Goal: Communication & Community: Connect with others

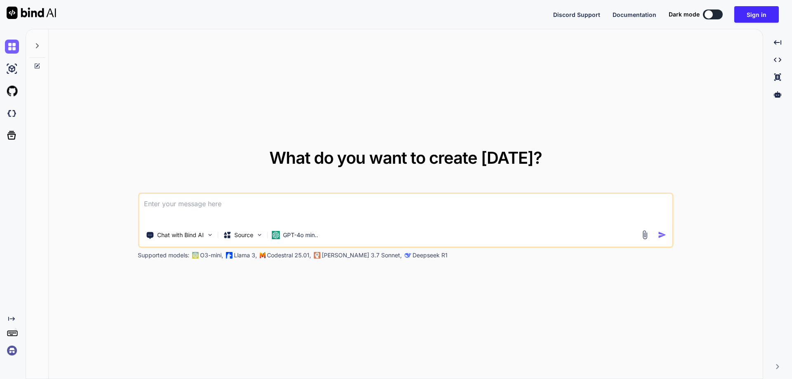
click at [4, 355] on div "Created with Pixso." at bounding box center [11, 337] width 22 height 42
click at [11, 352] on img at bounding box center [12, 351] width 14 height 14
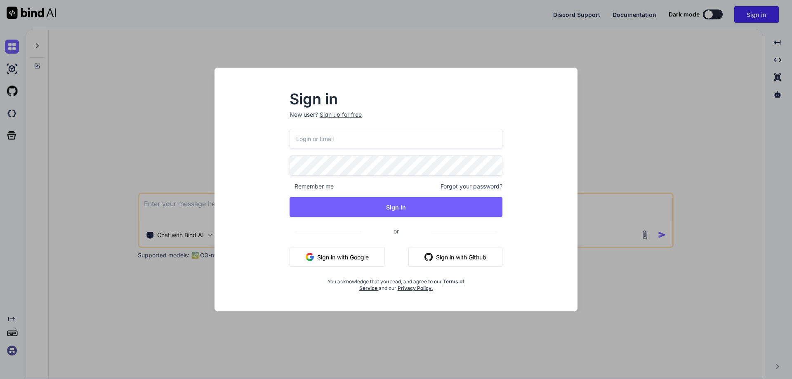
click at [347, 116] on div "Sign up for free" at bounding box center [341, 115] width 42 height 8
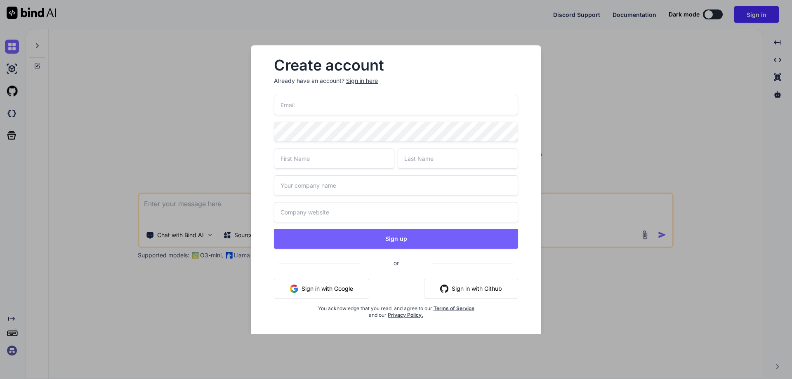
click at [307, 108] on input "email" at bounding box center [396, 105] width 244 height 20
paste input "[EMAIL_ADDRESS][DOMAIN_NAME]"
type input "[EMAIL_ADDRESS][DOMAIN_NAME]"
click at [309, 159] on input "text" at bounding box center [334, 159] width 120 height 20
type input "test"
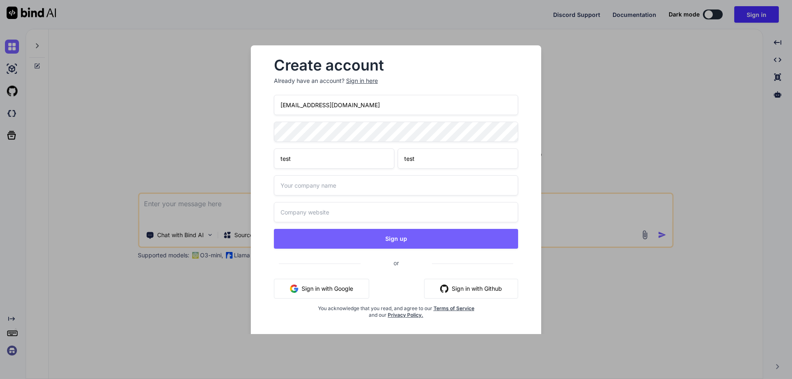
type input "test"
type input "test.com"
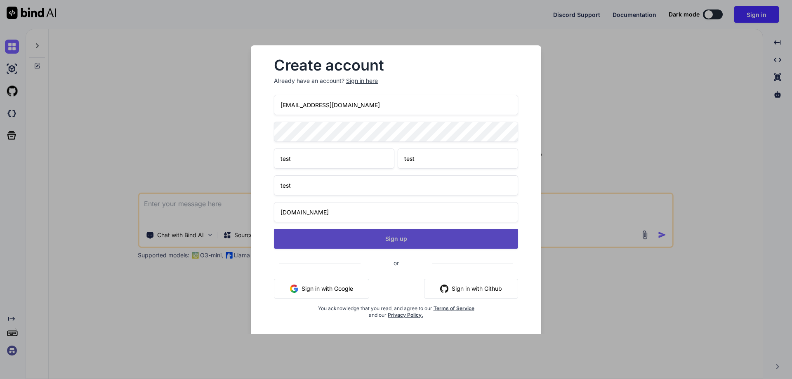
click at [326, 236] on button "Sign up" at bounding box center [396, 239] width 244 height 20
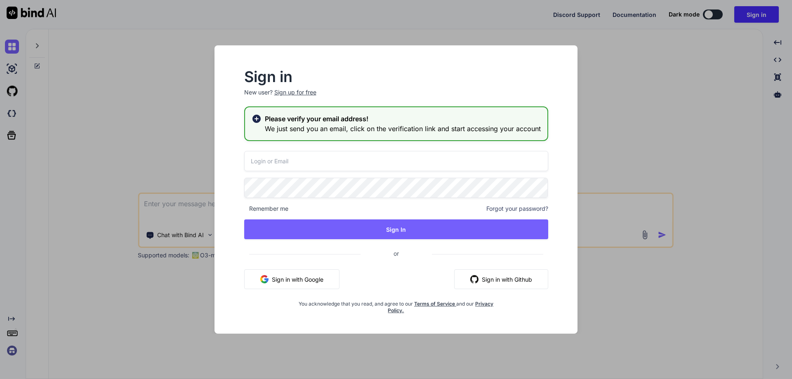
click at [265, 165] on input "email" at bounding box center [396, 161] width 304 height 20
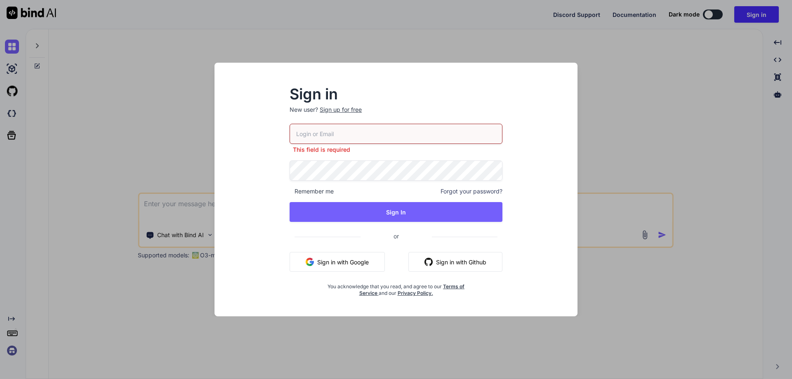
paste input "[EMAIL_ADDRESS][DOMAIN_NAME]"
type input "[EMAIL_ADDRESS][DOMAIN_NAME]"
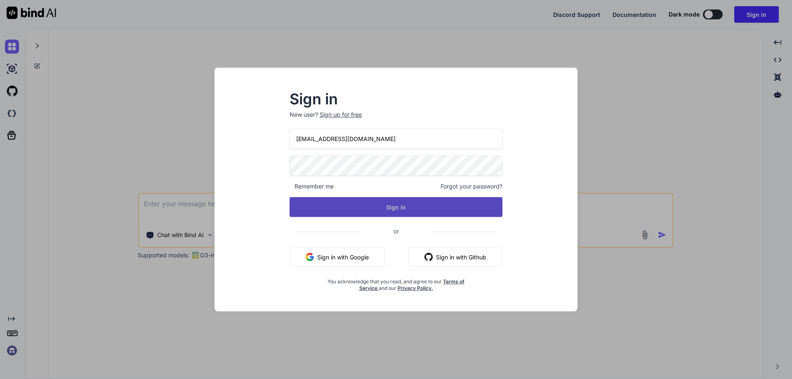
click at [409, 202] on button "Sign In" at bounding box center [396, 207] width 213 height 20
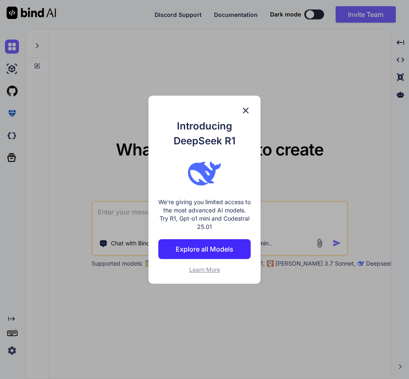
click at [247, 110] on img at bounding box center [246, 111] width 10 height 10
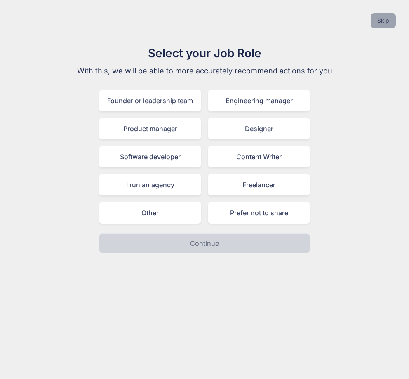
click at [383, 20] on button "Skip" at bounding box center [383, 20] width 25 height 15
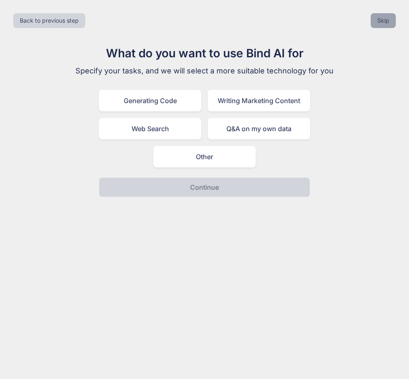
click at [383, 20] on button "Skip" at bounding box center [383, 20] width 25 height 15
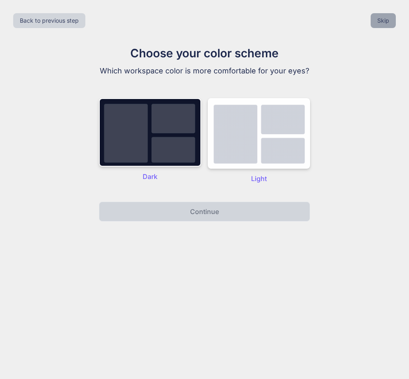
click at [383, 20] on button "Skip" at bounding box center [383, 20] width 25 height 15
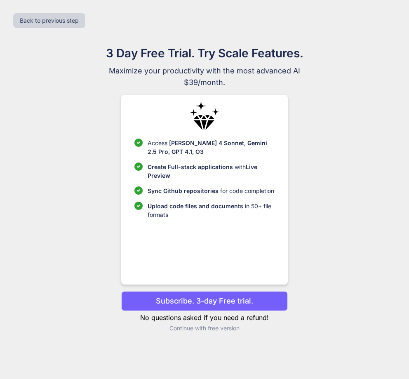
click at [193, 326] on p "Continue with free version" at bounding box center [204, 328] width 166 height 8
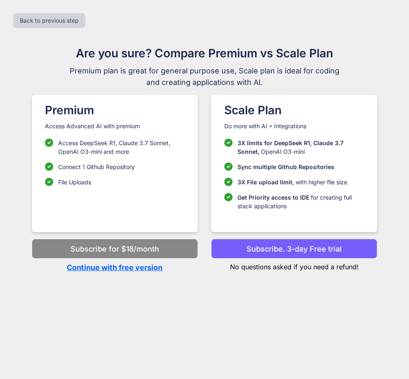
click at [118, 264] on p "Continue with free version" at bounding box center [115, 267] width 166 height 11
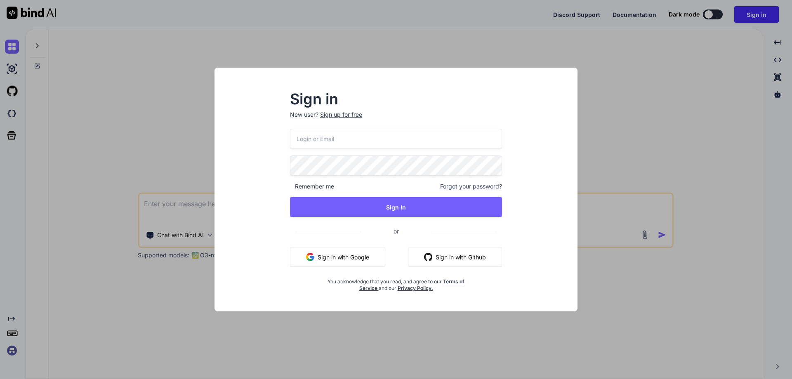
type textarea "x"
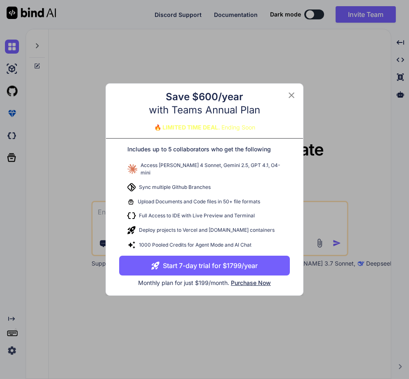
click at [216, 262] on button "Start 7-day trial for $1799/year" at bounding box center [204, 266] width 171 height 20
type textarea "x"
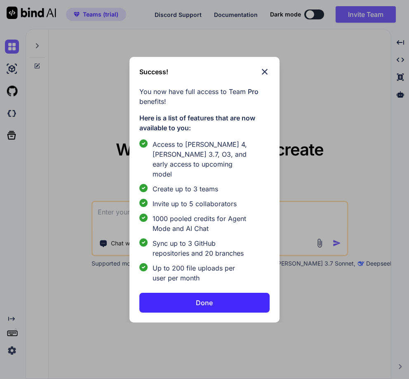
type textarea "x"
click at [263, 74] on img at bounding box center [265, 72] width 10 height 10
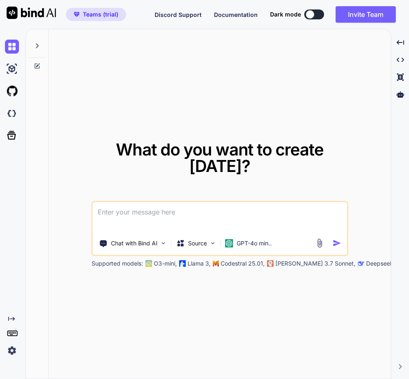
type textarea "x"
click at [14, 349] on img at bounding box center [12, 351] width 14 height 14
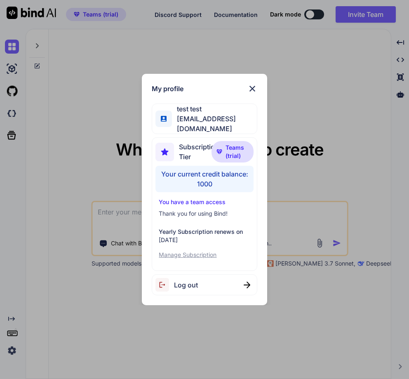
click at [73, 192] on div "My profile test test testtest1@yopmail.com Subscription Tier Teams (trial) Your…" at bounding box center [204, 189] width 409 height 379
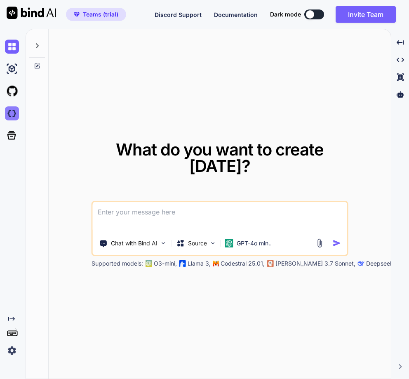
click at [14, 113] on img at bounding box center [12, 113] width 14 height 14
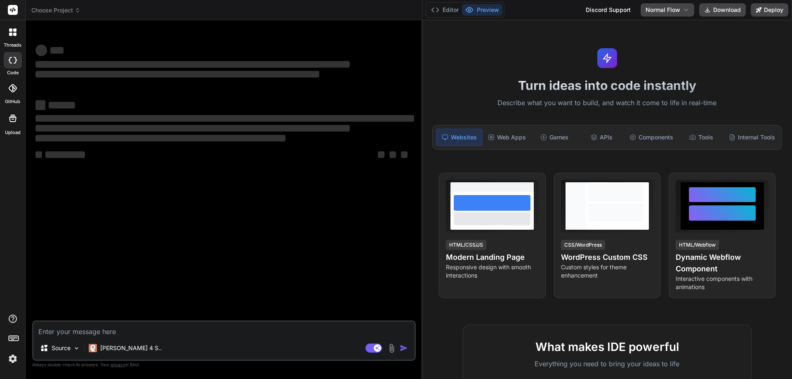
drag, startPoint x: 278, startPoint y: 163, endPoint x: 409, endPoint y: 152, distance: 131.6
click at [409, 152] on div "Bind AI Web Search Created with Pixso. Code Generator ‌ ‌ ‌ ‌ ‌ ‌ ‌ ‌ ‌ ‌ ‌ ‌ ‌…" at bounding box center [224, 199] width 397 height 359
click at [114, 344] on div "[PERSON_NAME] 4 S.." at bounding box center [125, 348] width 80 height 17
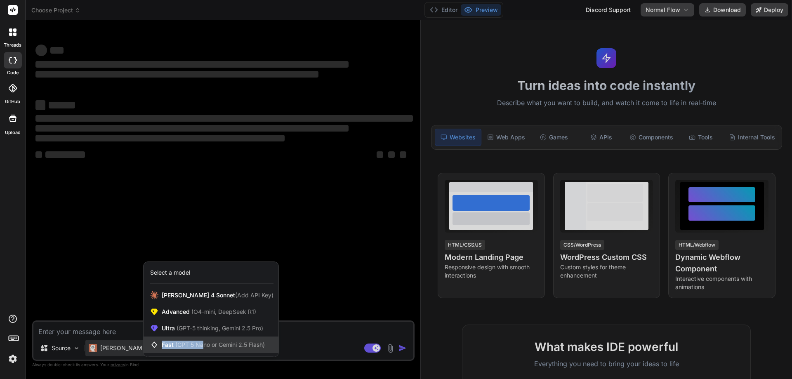
click at [203, 340] on div "Fast (GPT 5 Nano or Gemini 2.5 Flash)" at bounding box center [211, 345] width 135 height 17
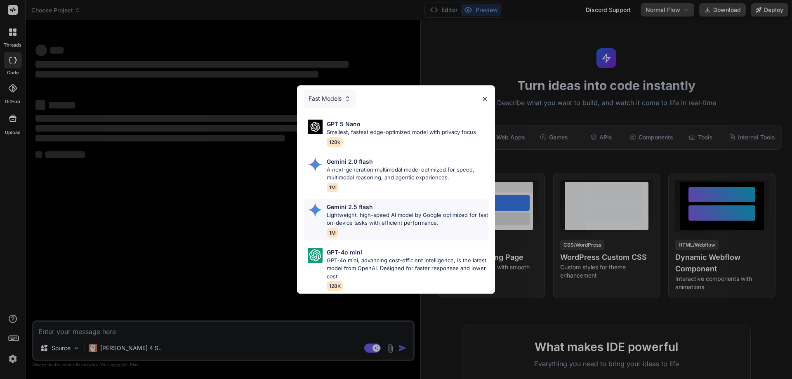
click at [352, 211] on p "Lightweight, high-speed AI model by Google optimized for fast on-device tasks w…" at bounding box center [408, 219] width 162 height 16
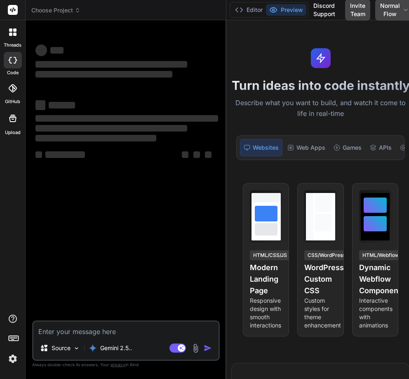
click at [225, 191] on div "Bind AI Web Search Created with Pixso. Code Generator ‌ ‌ ‌ ‌ ‌ ‌ ‌ ‌ ‌ ‌ ‌ ‌ ‌…" at bounding box center [126, 199] width 201 height 359
click at [227, 191] on div "Turn ideas into code instantly Describe what you want to build, and watch it co…" at bounding box center [321, 199] width 189 height 359
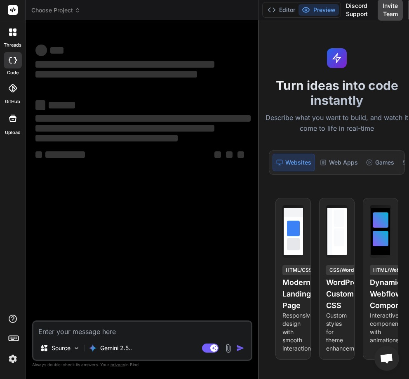
drag, startPoint x: 226, startPoint y: 191, endPoint x: 269, endPoint y: 193, distance: 42.9
click at [269, 193] on div "Choose Project Created with Pixso. Bind AI Web Search Created with Pixso. Code …" at bounding box center [220, 189] width 389 height 379
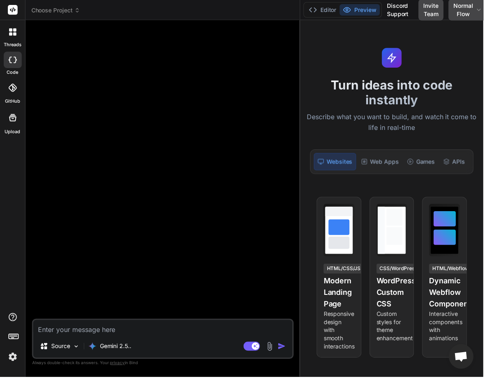
type textarea "x"
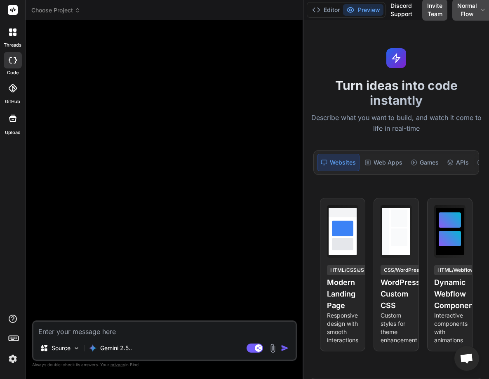
click at [90, 329] on textarea at bounding box center [164, 329] width 262 height 15
type textarea "h"
type textarea "x"
type textarea "hy"
type textarea "x"
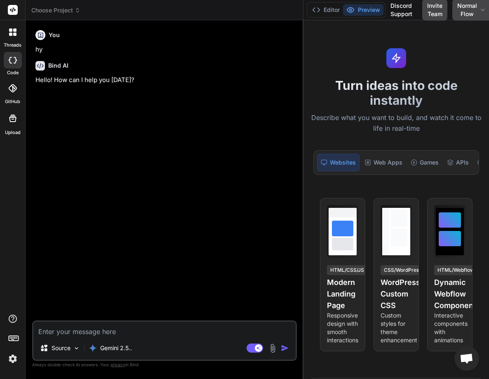
click at [14, 367] on div "threads code GitHub Upload" at bounding box center [13, 189] width 26 height 379
click at [13, 360] on img at bounding box center [13, 359] width 14 height 14
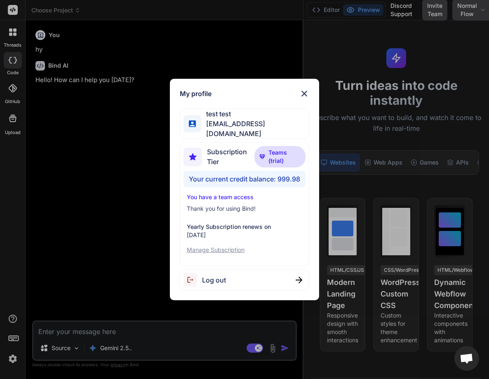
click at [69, 247] on div "My profile test test testtest1@yopmail.com Subscription Tier Teams (trial) Your…" at bounding box center [244, 189] width 489 height 379
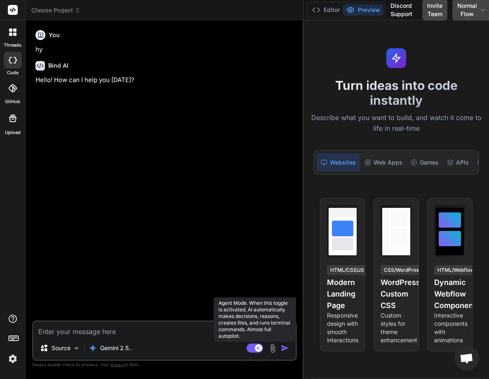
click at [252, 350] on rect at bounding box center [255, 348] width 17 height 9
type textarea "x"
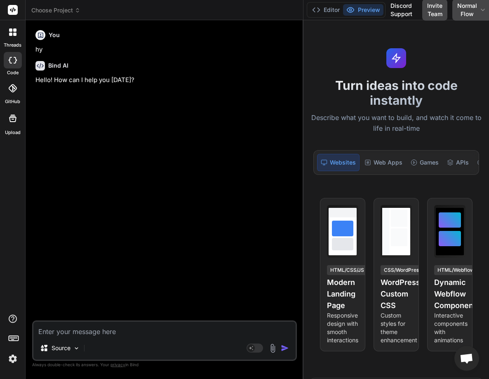
click at [55, 333] on textarea at bounding box center [164, 329] width 262 height 15
type textarea "h"
type textarea "x"
type textarea "ho"
type textarea "x"
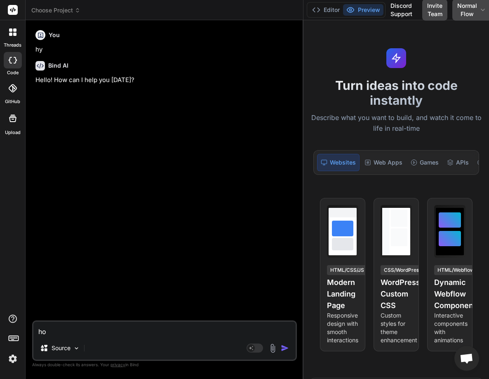
type textarea "how"
type textarea "x"
type textarea "how"
type textarea "x"
type textarea "how a"
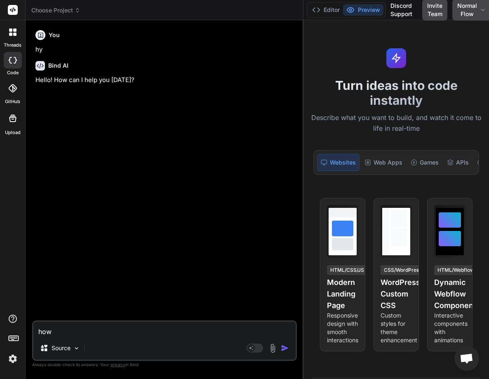
type textarea "x"
type textarea "how ar"
type textarea "x"
type textarea "how are"
type textarea "x"
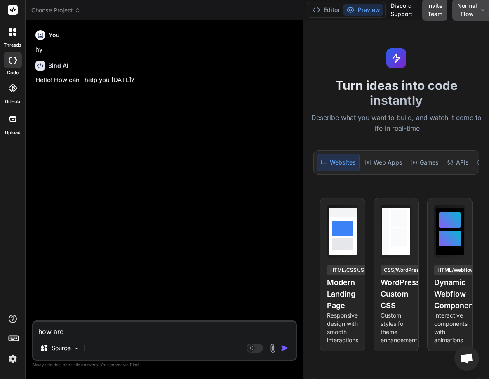
type textarea "how are"
type textarea "x"
type textarea "how are y"
type textarea "x"
type textarea "how are yo"
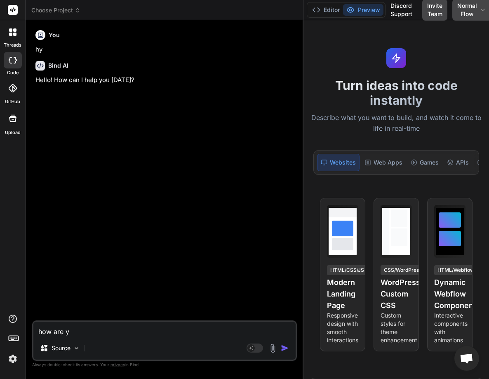
type textarea "x"
type textarea "how are you"
type textarea "x"
type textarea "how are you"
type textarea "x"
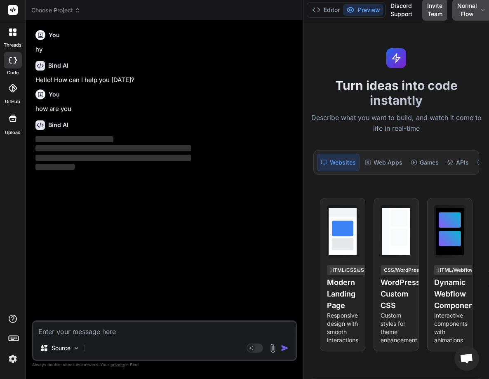
click at [11, 360] on img at bounding box center [13, 359] width 14 height 14
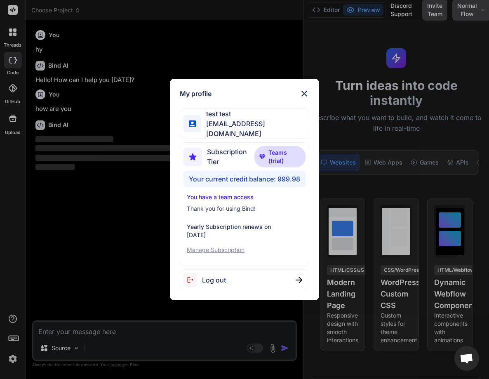
click at [90, 251] on div "My profile test test testtest1@yopmail.com Subscription Tier Teams (trial) Your…" at bounding box center [244, 189] width 489 height 379
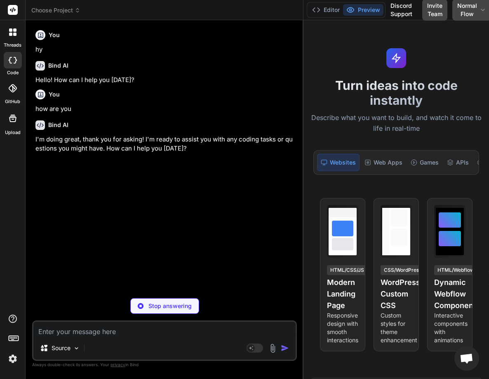
type textarea "x"
click at [11, 358] on img at bounding box center [13, 359] width 14 height 14
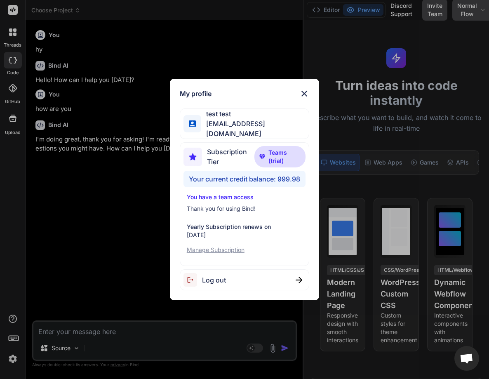
click at [95, 266] on div "My profile test test testtest1@yopmail.com Subscription Tier Teams (trial) Your…" at bounding box center [244, 189] width 489 height 379
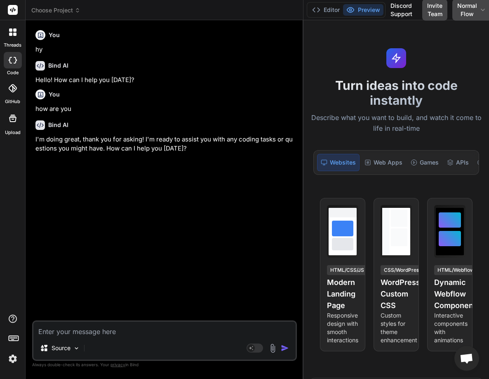
click at [17, 356] on img at bounding box center [13, 359] width 14 height 14
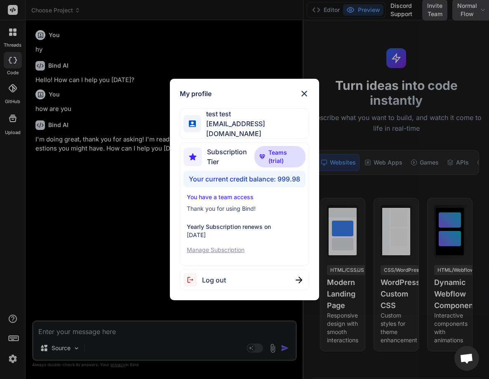
click at [68, 229] on div "My profile test test testtest1@yopmail.com Subscription Tier Teams (trial) Your…" at bounding box center [244, 189] width 489 height 379
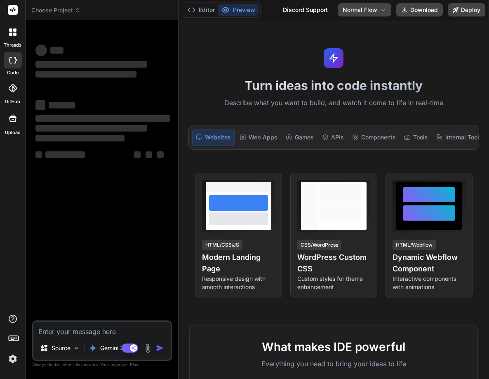
click at [13, 366] on div "threads code GitHub Upload" at bounding box center [13, 189] width 26 height 379
click at [12, 362] on img at bounding box center [13, 359] width 14 height 14
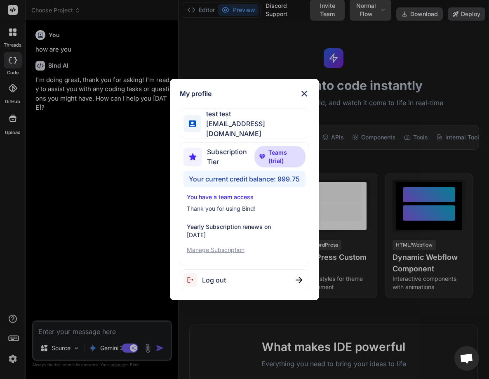
click at [75, 274] on div "My profile test test [EMAIL_ADDRESS][DOMAIN_NAME] Subscription Tier Teams (tria…" at bounding box center [244, 189] width 489 height 379
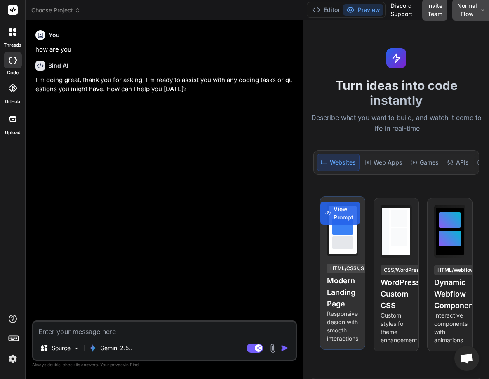
drag, startPoint x: 178, startPoint y: 236, endPoint x: 335, endPoint y: 238, distance: 157.2
click at [335, 238] on div "Choose Project Created with Pixso. Bind AI Web Search Created with Pixso. Code …" at bounding box center [258, 189] width 464 height 379
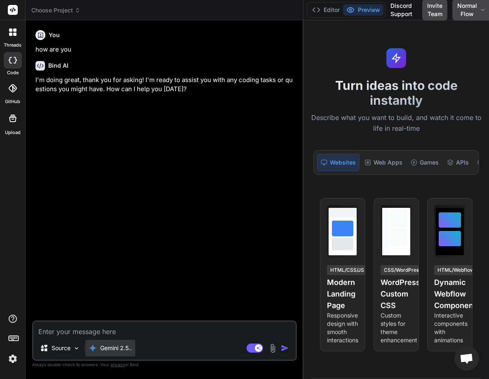
click at [113, 349] on p "Gemini 2.5.." at bounding box center [116, 348] width 32 height 8
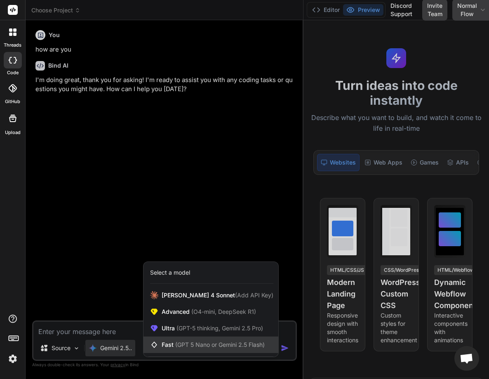
click at [168, 343] on span "Fast (GPT 5 Nano or Gemini 2.5 Flash)" at bounding box center [213, 345] width 103 height 8
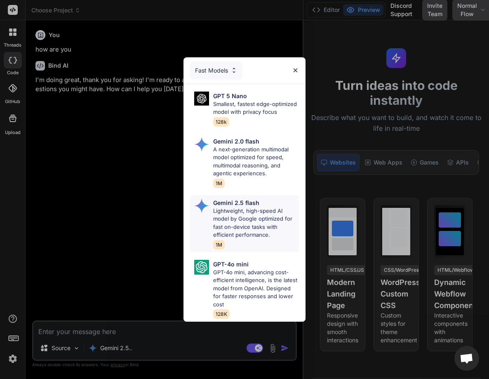
click at [233, 214] on p "Lightweight, high-speed AI model by Google optimized for fast on-device tasks w…" at bounding box center [256, 223] width 86 height 32
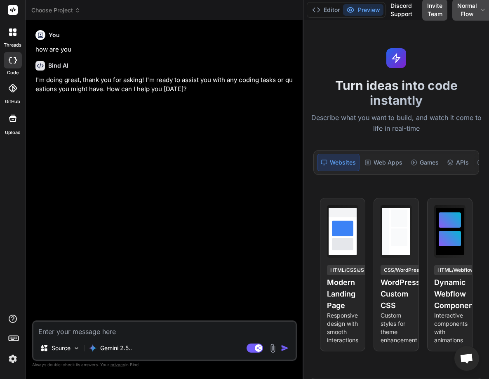
click at [103, 328] on textarea at bounding box center [164, 329] width 262 height 15
type textarea "x"
type textarea "h"
type textarea "x"
type textarea "hwo"
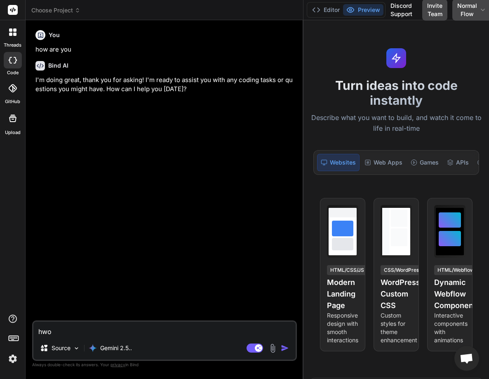
type textarea "x"
type textarea "hwo"
type textarea "x"
type textarea "hwo"
type textarea "x"
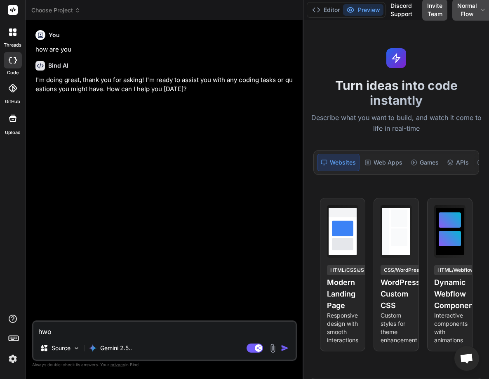
type textarea "hw"
type textarea "x"
type textarea "h"
type textarea "x"
type textarea "ho"
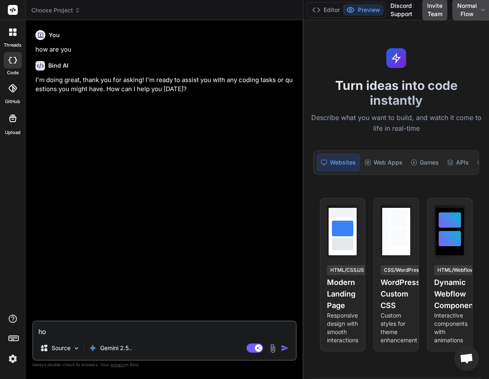
type textarea "x"
type textarea "how"
type textarea "x"
type textarea "how a"
type textarea "x"
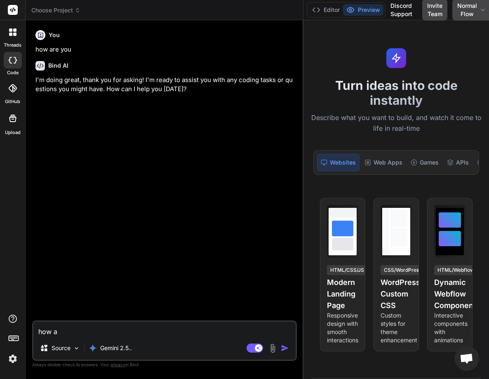
type textarea "how ar"
type textarea "x"
type textarea "how are"
type textarea "x"
type textarea "how are"
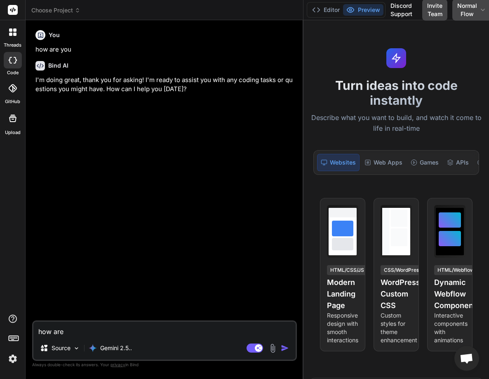
type textarea "x"
type textarea "how are y"
type textarea "x"
type textarea "how are yy"
type textarea "x"
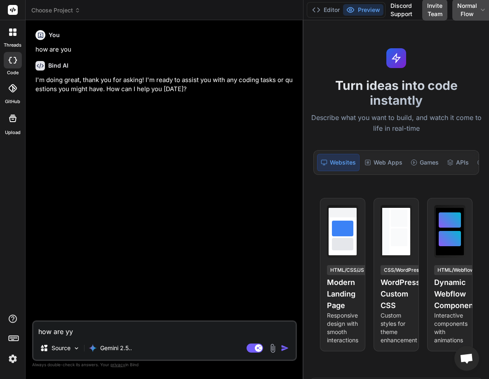
type textarea "how are y"
type textarea "x"
type textarea "how are yu"
type textarea "x"
type textarea "how are y"
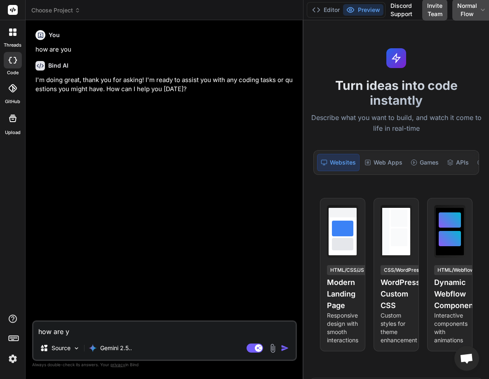
type textarea "x"
type textarea "how are yo"
type textarea "x"
type textarea "how are you"
type textarea "x"
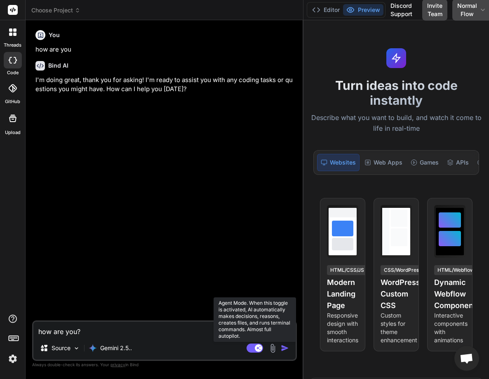
type textarea "how are you?"
click at [257, 347] on rect at bounding box center [258, 347] width 7 height 7
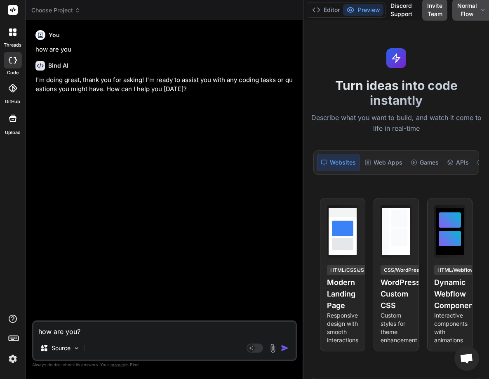
click at [13, 360] on img at bounding box center [13, 359] width 14 height 14
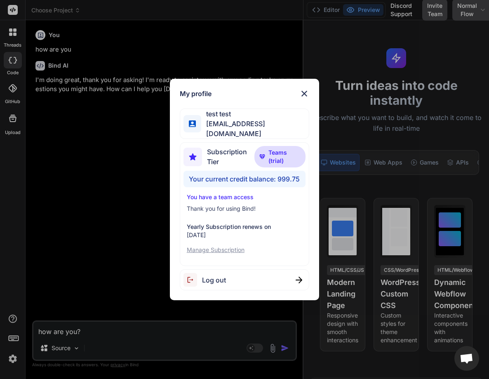
click at [112, 201] on div "My profile test test testtest1@yopmail.com Subscription Tier Teams (trial) Your…" at bounding box center [244, 189] width 489 height 379
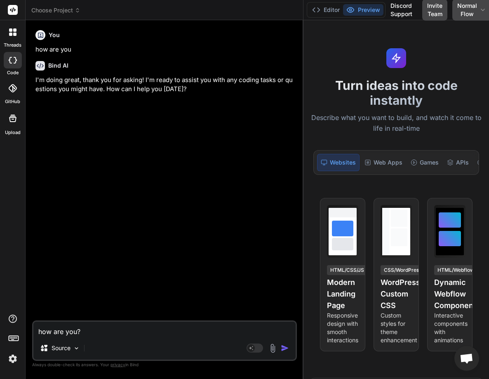
click at [284, 346] on img "button" at bounding box center [285, 348] width 8 height 8
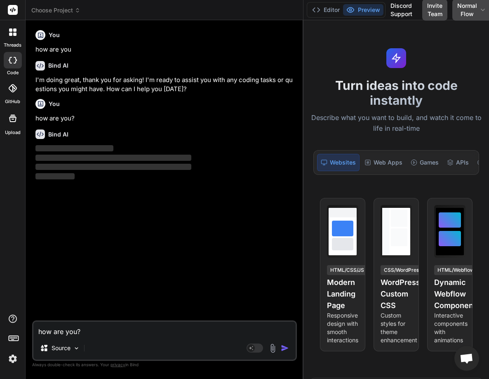
click at [10, 361] on img at bounding box center [13, 359] width 14 height 14
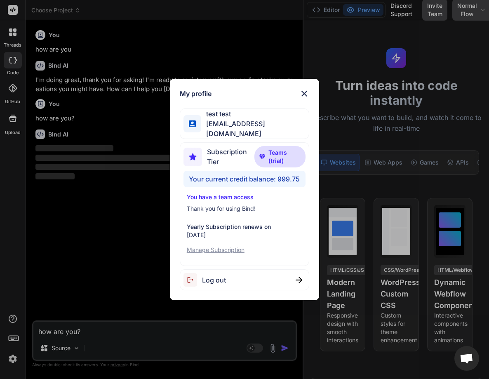
click at [97, 243] on div "My profile test test testtest1@yopmail.com Subscription Tier Teams (trial) Your…" at bounding box center [244, 189] width 489 height 379
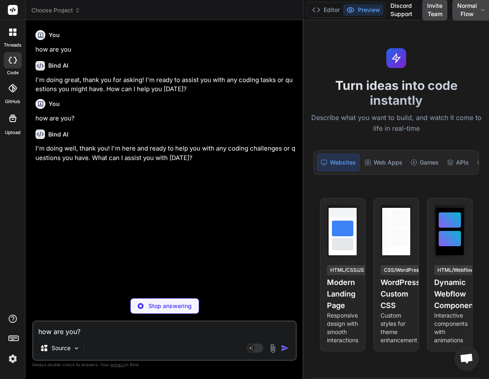
type textarea "x"
click at [14, 360] on img at bounding box center [13, 359] width 14 height 14
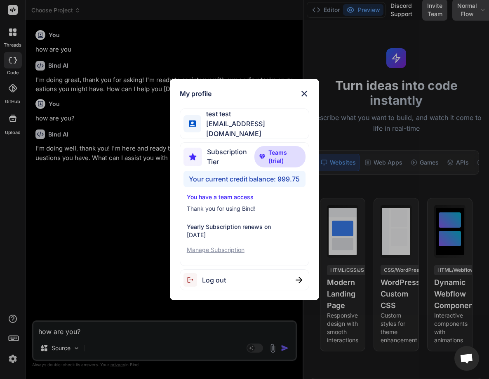
click at [73, 266] on div "My profile test test testtest1@yopmail.com Subscription Tier Teams (trial) Your…" at bounding box center [244, 189] width 489 height 379
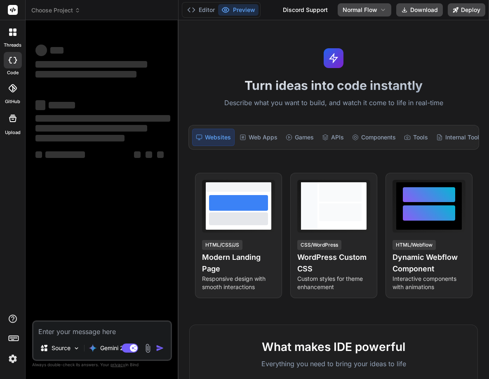
click at [14, 358] on img at bounding box center [13, 359] width 14 height 14
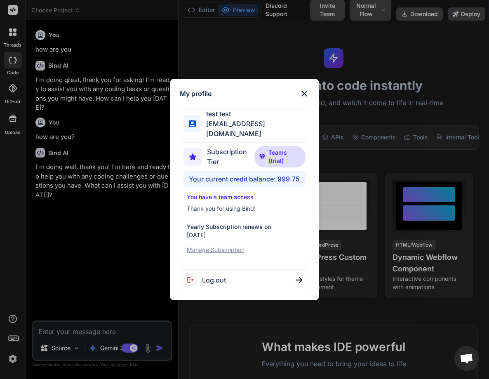
click at [147, 256] on div "My profile test test [EMAIL_ADDRESS][DOMAIN_NAME] Subscription Tier Teams (tria…" at bounding box center [244, 189] width 489 height 379
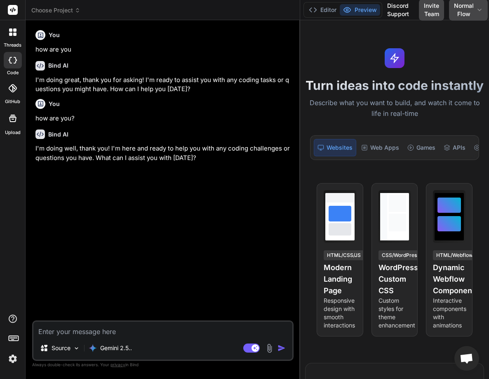
drag, startPoint x: 177, startPoint y: 236, endPoint x: 290, endPoint y: 231, distance: 112.7
click at [290, 231] on div "Bind AI Web Search Created with Pixso. Code Generator You how are you Bind AI I…" at bounding box center [163, 199] width 275 height 359
click at [113, 347] on p "Gemini 2.5.." at bounding box center [116, 348] width 32 height 8
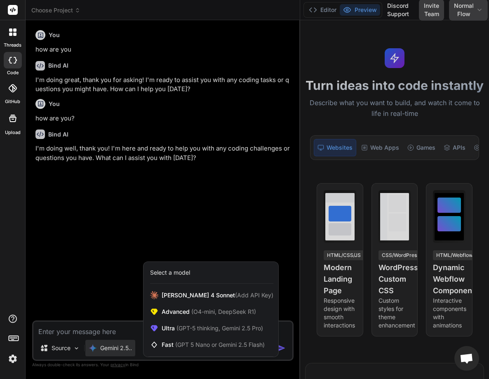
click at [109, 328] on div at bounding box center [244, 189] width 489 height 379
type textarea "x"
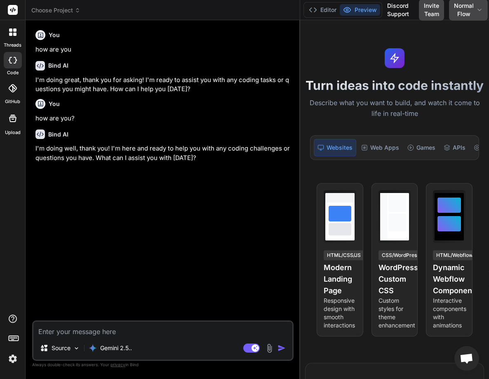
click at [109, 328] on textarea at bounding box center [162, 329] width 259 height 15
click at [14, 356] on img at bounding box center [13, 359] width 14 height 14
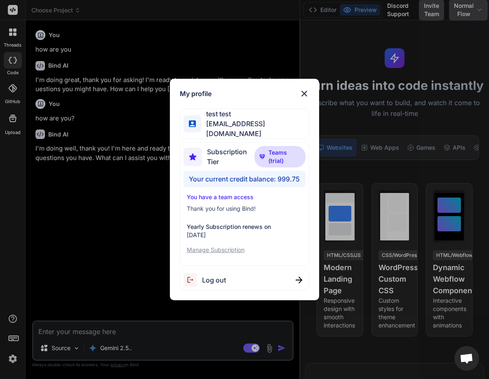
click at [100, 240] on div "My profile test test [EMAIL_ADDRESS][DOMAIN_NAME] Subscription Tier Teams (tria…" at bounding box center [244, 189] width 489 height 379
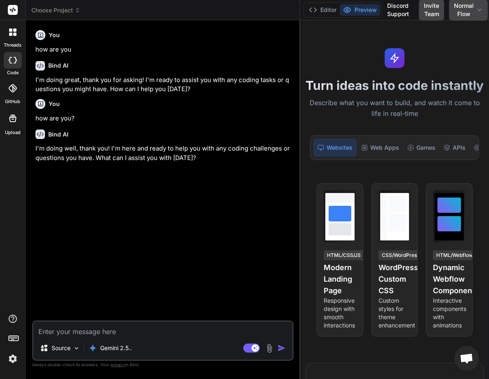
click at [79, 324] on textarea at bounding box center [162, 329] width 259 height 15
type textarea "w"
type textarea "x"
type textarea "wh"
type textarea "x"
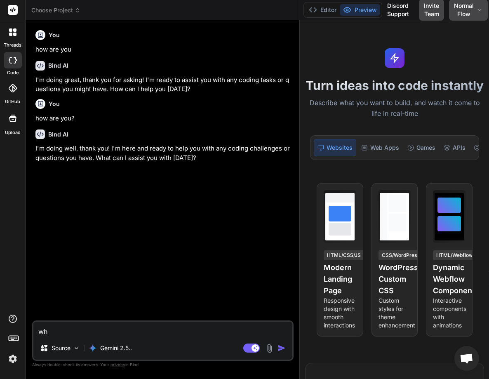
type textarea "wha"
type textarea "x"
type textarea "what"
type textarea "x"
type textarea "what"
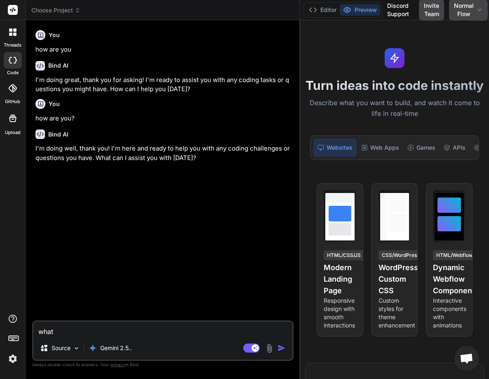
type textarea "x"
type textarea "what i"
type textarea "x"
type textarea "what is"
type textarea "x"
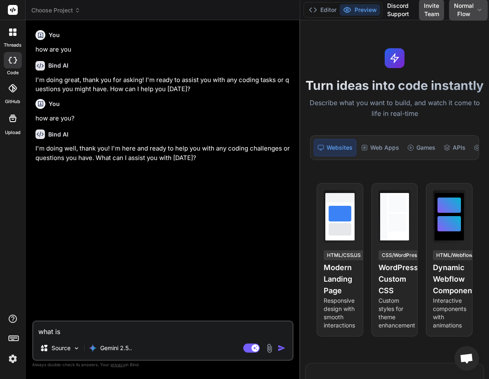
type textarea "what is"
type textarea "x"
type textarea "what is t"
type textarea "x"
type textarea "what is th"
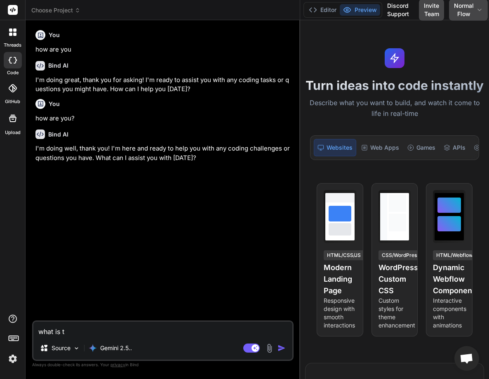
type textarea "x"
type textarea "what is thi"
type textarea "x"
type textarea "what is thin"
type textarea "x"
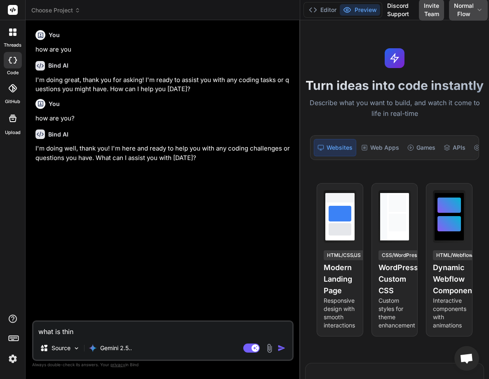
type textarea "what is think"
type textarea "x"
type textarea "what is think?"
type textarea "x"
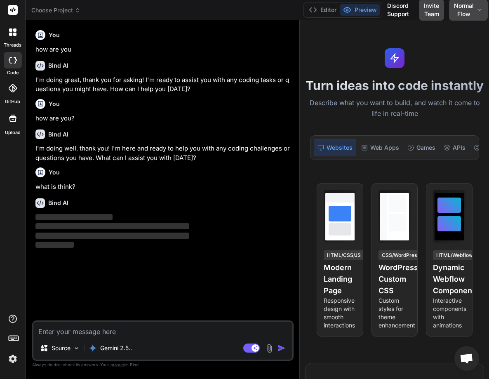
click at [14, 361] on img at bounding box center [13, 359] width 14 height 14
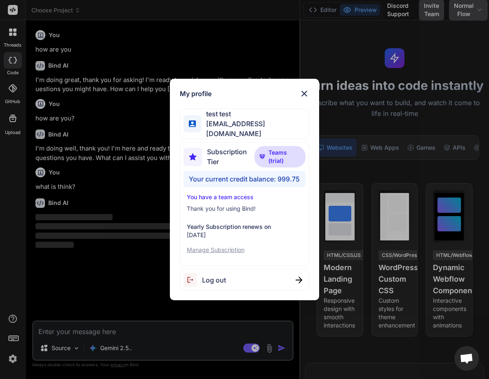
click at [10, 258] on div "My profile test test testtest1@yopmail.com Subscription Tier Teams (trial) Your…" at bounding box center [244, 189] width 489 height 379
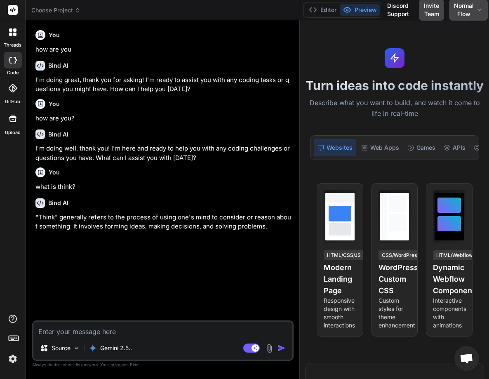
click at [17, 361] on img at bounding box center [13, 359] width 14 height 14
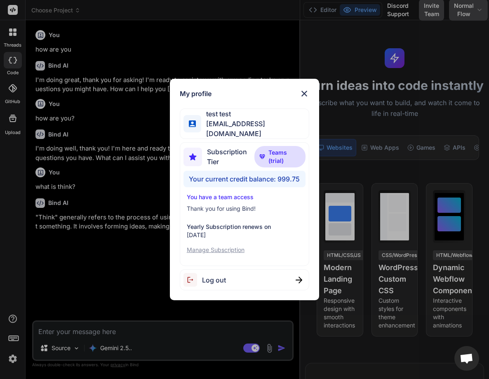
type textarea "x"
click at [5, 262] on div "My profile test test testtest1@yopmail.com Subscription Tier Teams (trial) Your…" at bounding box center [244, 189] width 489 height 379
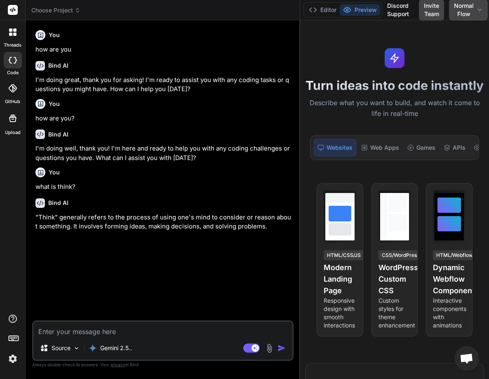
click at [10, 367] on div "threads code GitHub Upload" at bounding box center [13, 189] width 26 height 379
click at [14, 357] on img at bounding box center [13, 359] width 14 height 14
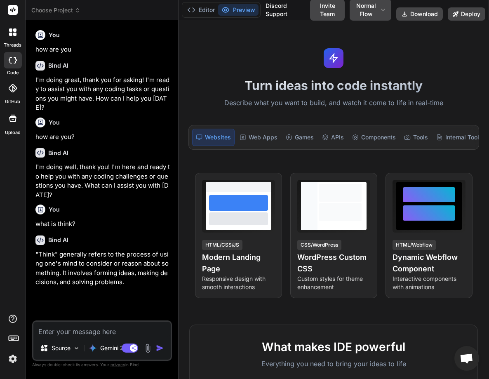
click at [10, 364] on img at bounding box center [13, 359] width 14 height 14
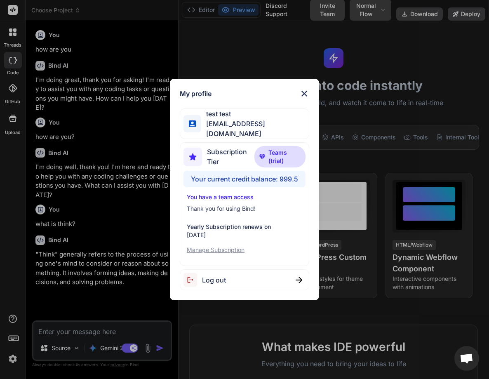
click at [0, 225] on div "My profile test test [EMAIL_ADDRESS][DOMAIN_NAME] Subscription Tier Teams (tria…" at bounding box center [244, 189] width 489 height 379
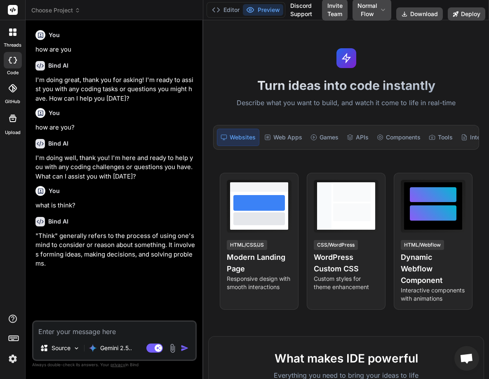
type textarea "x"
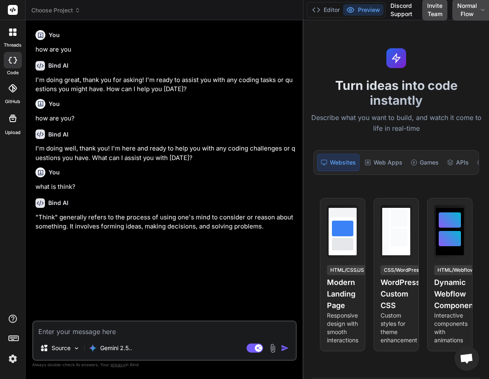
drag, startPoint x: 177, startPoint y: 232, endPoint x: 438, endPoint y: 174, distance: 267.2
click at [438, 174] on div "Choose Project Created with Pixso. Bind AI Web Search Created with Pixso. Code …" at bounding box center [258, 189] width 464 height 379
click at [15, 362] on img at bounding box center [13, 359] width 14 height 14
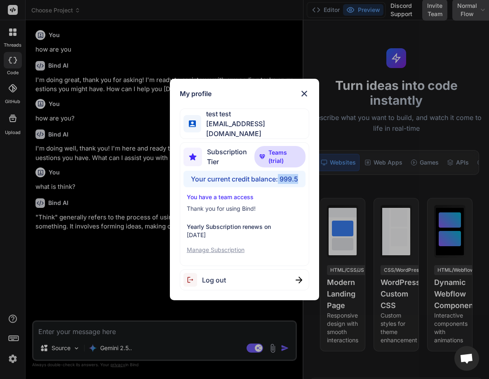
drag, startPoint x: 282, startPoint y: 176, endPoint x: 302, endPoint y: 180, distance: 21.0
click at [302, 180] on div "Your current credit balance: 999.5" at bounding box center [245, 179] width 122 height 17
click at [165, 239] on div "My profile test test testtest1@yopmail.com Subscription Tier Teams (trial) Your…" at bounding box center [244, 190] width 163 height 222
click at [54, 80] on div "My profile test test testtest1@yopmail.com Subscription Tier Teams (trial) Your…" at bounding box center [244, 189] width 489 height 379
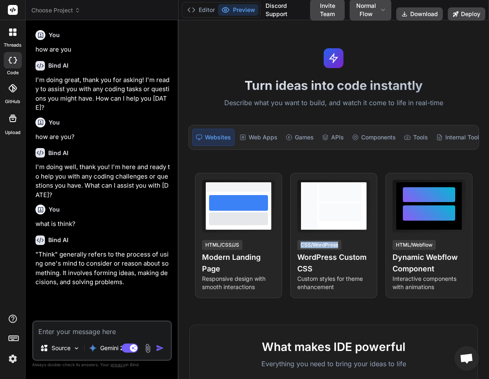
drag, startPoint x: 375, startPoint y: 246, endPoint x: 158, endPoint y: 243, distance: 216.2
click at [158, 243] on div "Choose Project Created with Pixso. Bind AI Web Search Created with Pixso. Code …" at bounding box center [258, 189] width 464 height 379
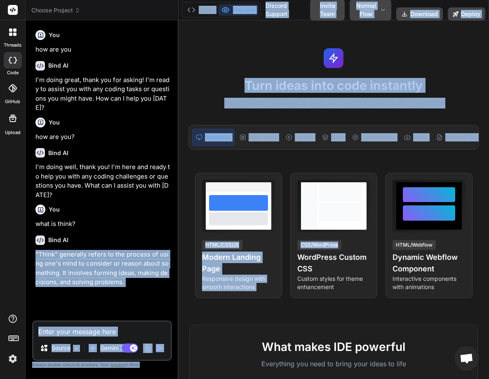
click at [123, 328] on textarea at bounding box center [101, 329] width 137 height 15
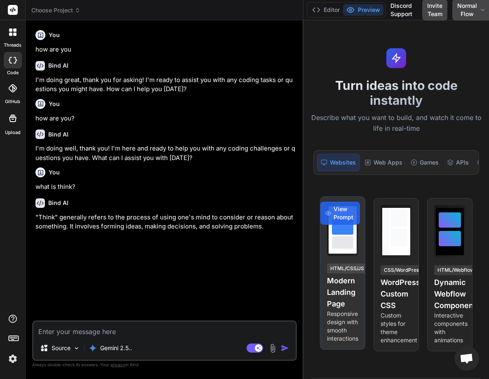
drag, startPoint x: 178, startPoint y: 285, endPoint x: 340, endPoint y: 278, distance: 162.7
click at [340, 278] on div "Choose Project Created with Pixso. Bind AI Web Search Created with Pixso. Code …" at bounding box center [258, 189] width 464 height 379
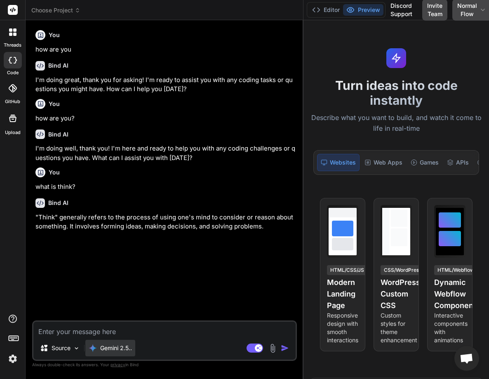
click at [122, 350] on p "Gemini 2.5.." at bounding box center [116, 348] width 32 height 8
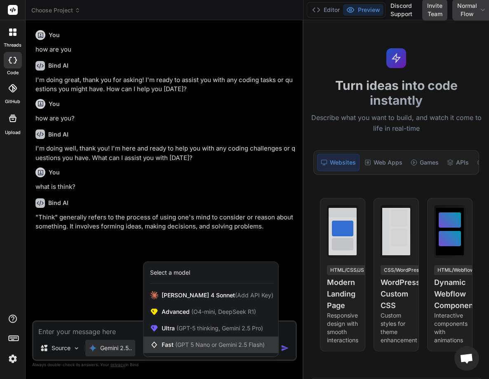
click at [186, 345] on span "(GPT 5 Nano or Gemini 2.5 Flash)" at bounding box center [220, 344] width 90 height 7
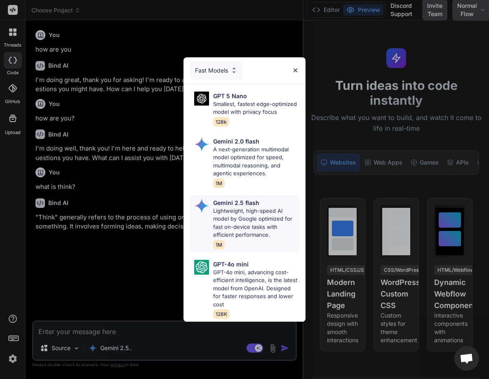
click at [218, 245] on span "1M" at bounding box center [219, 244] width 12 height 9
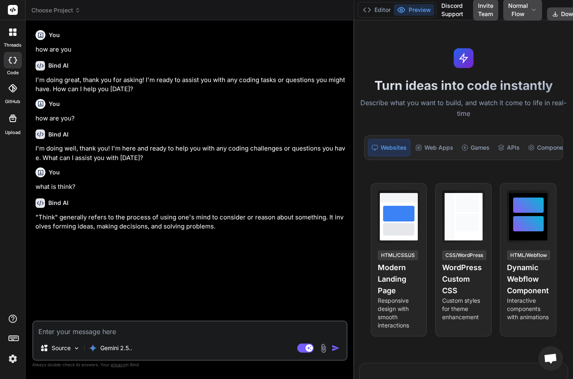
type textarea "x"
click at [68, 335] on textarea at bounding box center [189, 329] width 313 height 15
type textarea "h"
type textarea "x"
type textarea "he"
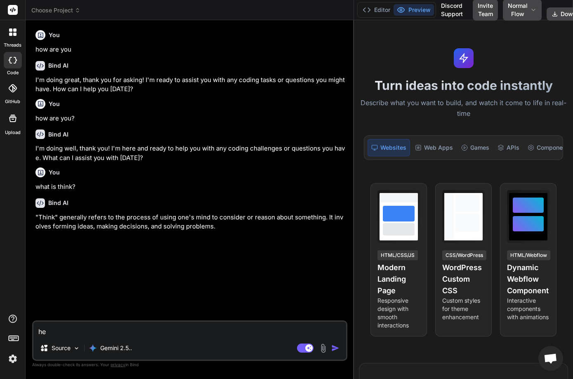
type textarea "x"
type textarea "hel"
type textarea "x"
type textarea "hell"
type textarea "x"
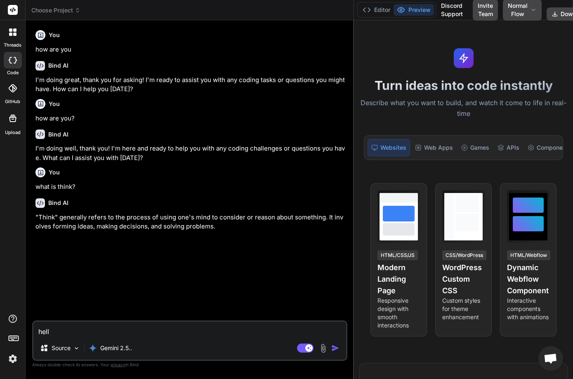
type textarea "hello"
type textarea "x"
click at [15, 359] on img at bounding box center [13, 359] width 14 height 14
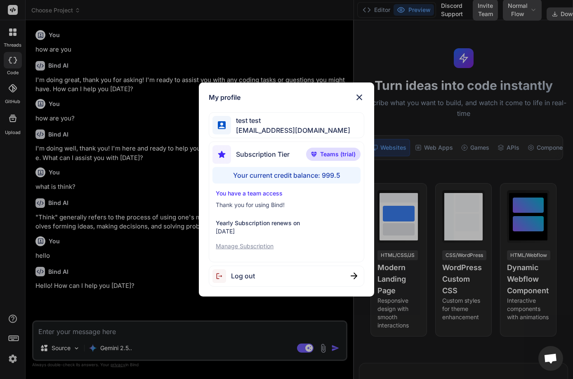
type textarea "x"
drag, startPoint x: 352, startPoint y: 173, endPoint x: 320, endPoint y: 177, distance: 32.8
click at [320, 177] on div "Your current credit balance: 999.48" at bounding box center [286, 175] width 148 height 17
click at [302, 172] on div "Your current credit balance: 999.48" at bounding box center [286, 175] width 148 height 17
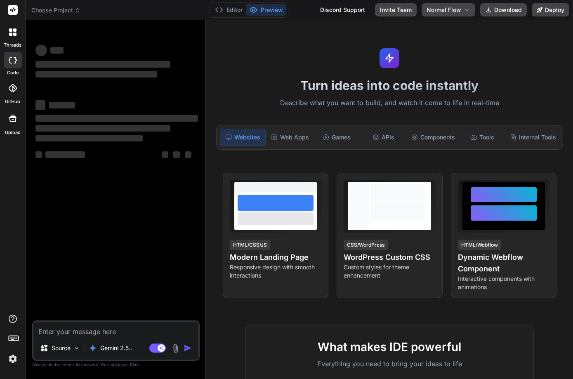
click at [12, 361] on img at bounding box center [13, 359] width 14 height 14
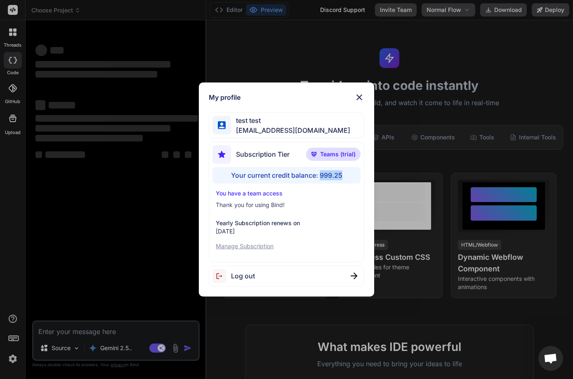
drag, startPoint x: 347, startPoint y: 176, endPoint x: 320, endPoint y: 176, distance: 26.8
click at [320, 176] on div "Your current credit balance: 999.25" at bounding box center [286, 175] width 148 height 17
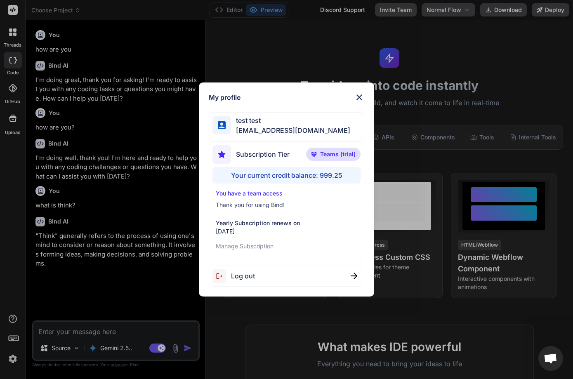
click at [363, 92] on div "My profile test test testtest1@yopmail.com Subscription Tier Teams (trial) Your…" at bounding box center [286, 190] width 175 height 214
click at [355, 103] on div "My profile test test testtest1@yopmail.com Subscription Tier Teams (trial) Your…" at bounding box center [286, 190] width 175 height 214
click at [361, 99] on img at bounding box center [359, 97] width 10 height 10
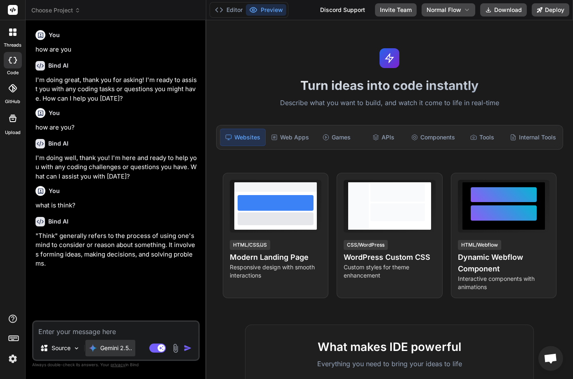
click at [113, 346] on p "Gemini 2.5.." at bounding box center [116, 348] width 32 height 8
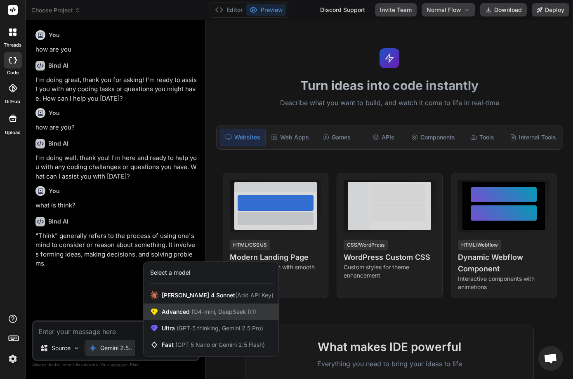
click at [177, 315] on span "Advanced (O4-mini, DeepSeek R1)" at bounding box center [209, 312] width 94 height 8
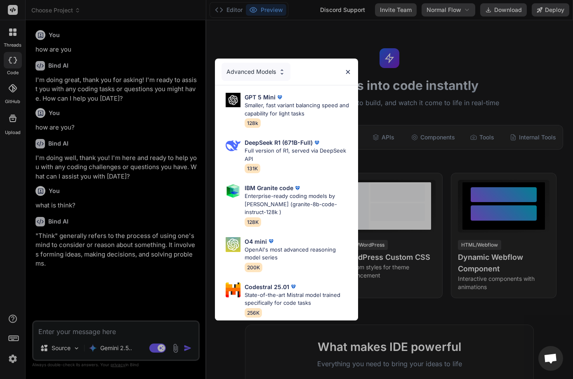
click at [251, 74] on div "Advanced Models" at bounding box center [256, 72] width 69 height 18
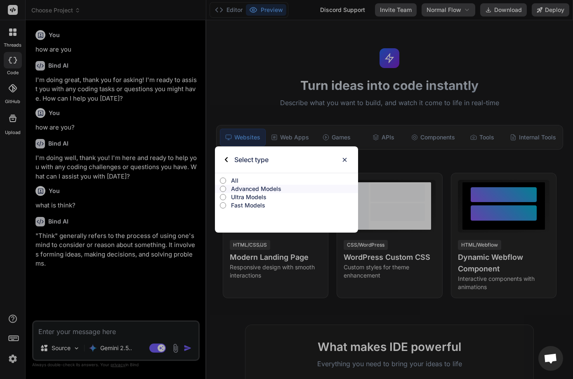
click at [242, 196] on p "Ultra Models" at bounding box center [294, 197] width 127 height 8
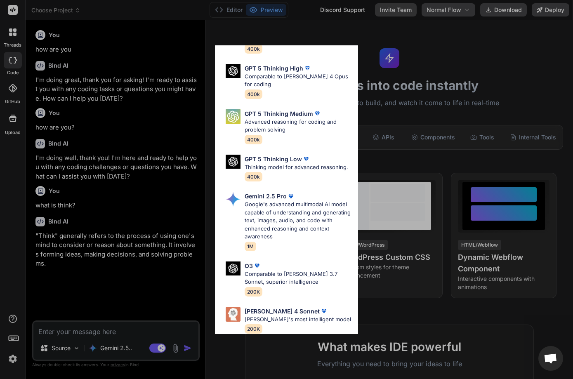
scroll to position [115, 0]
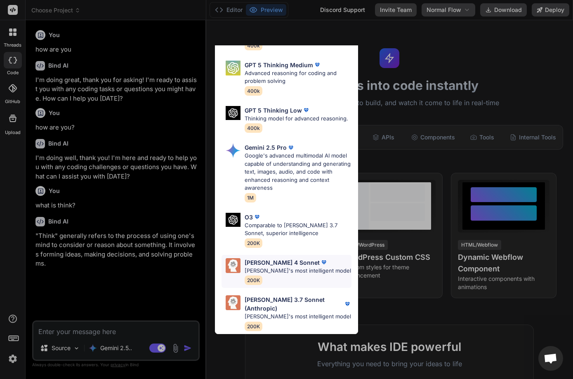
click at [278, 274] on p "Claude's most intelligent model" at bounding box center [298, 271] width 106 height 8
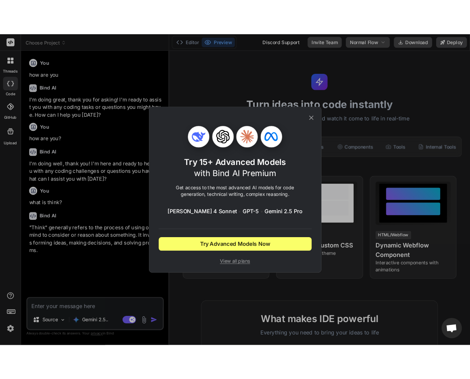
scroll to position [0, 0]
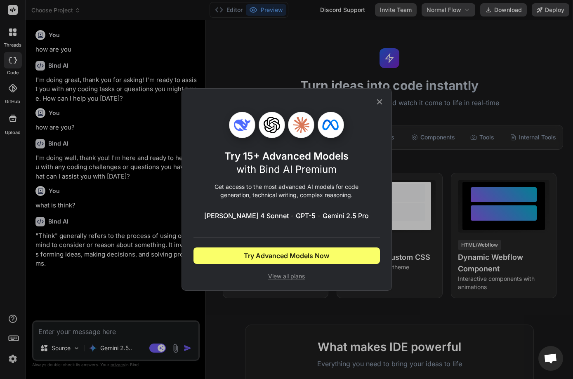
click at [385, 101] on div "Try 15+ Advanced Models with Bind AI Premium Get access to the most advanced AI…" at bounding box center [287, 189] width 210 height 203
click at [382, 100] on icon at bounding box center [379, 101] width 9 height 9
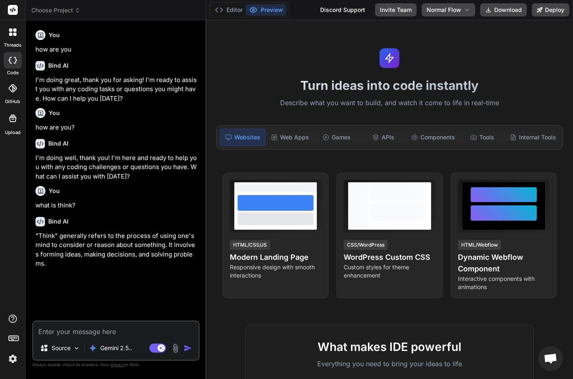
click at [207, 220] on div "Turn ideas into code instantly Describe what you want to build, and watch it co…" at bounding box center [389, 199] width 367 height 359
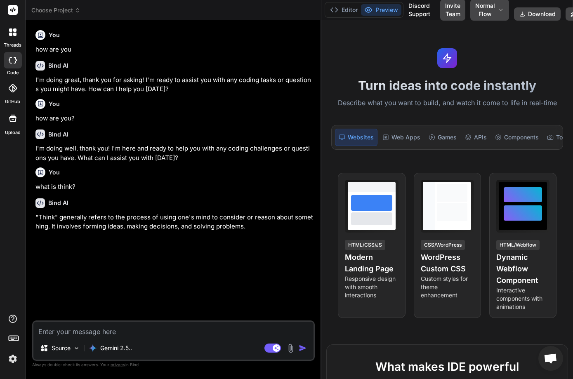
drag, startPoint x: 205, startPoint y: 217, endPoint x: 310, endPoint y: 205, distance: 106.0
click at [310, 205] on div "Bind AI Web Search Created with Pixso. Code Generator You how are you Bind AI I…" at bounding box center [174, 199] width 296 height 359
click at [446, 11] on button "Invite Team" at bounding box center [453, 9] width 25 height 21
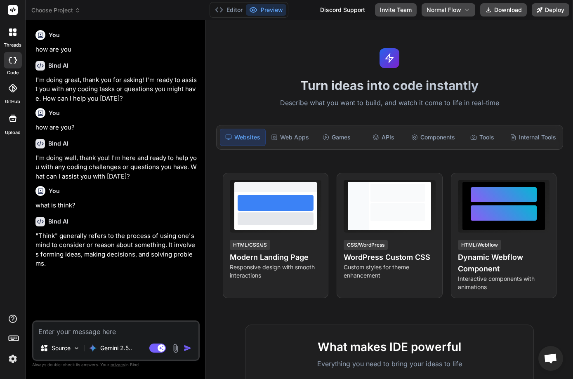
click at [12, 361] on img at bounding box center [13, 359] width 14 height 14
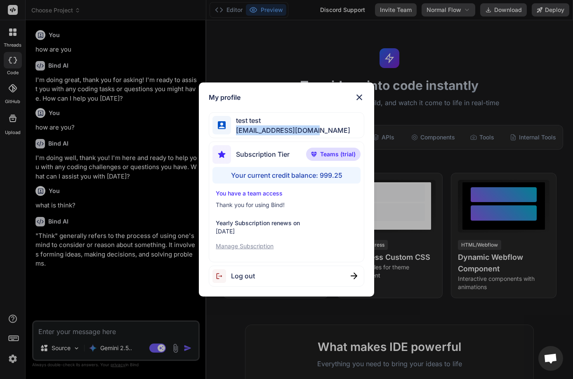
drag, startPoint x: 236, startPoint y: 129, endPoint x: 312, endPoint y: 130, distance: 75.9
click at [312, 130] on div "test test testtest1@yopmail.com" at bounding box center [286, 125] width 155 height 26
copy span "[EMAIL_ADDRESS][DOMAIN_NAME]"
click at [359, 98] on img at bounding box center [359, 97] width 10 height 10
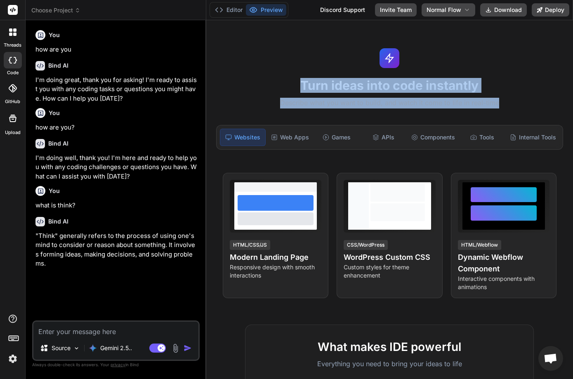
drag, startPoint x: 494, startPoint y: 30, endPoint x: 589, endPoint y: 132, distance: 139.2
click at [573, 132] on html "threads code GitHub Upload Choose Project Created with Pixso. Bind AI Web Searc…" at bounding box center [286, 189] width 573 height 379
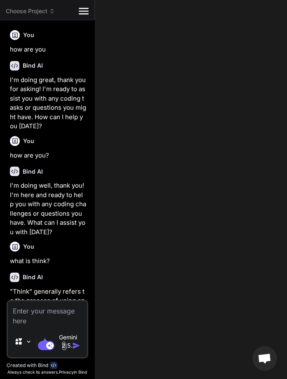
click at [286, 156] on div "Choose Project Created with Pixso. Bind AI Web Search Created with Pixso. Code …" at bounding box center [143, 189] width 287 height 379
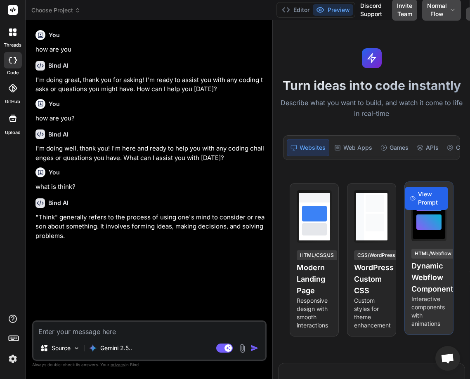
type textarea "x"
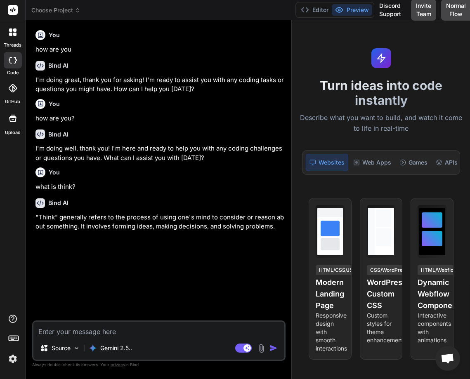
drag, startPoint x: 171, startPoint y: 184, endPoint x: 513, endPoint y: 187, distance: 341.6
click at [470, 187] on html "threads code GitHub Upload Choose Project Created with Pixso. Bind AI Web Searc…" at bounding box center [235, 189] width 470 height 379
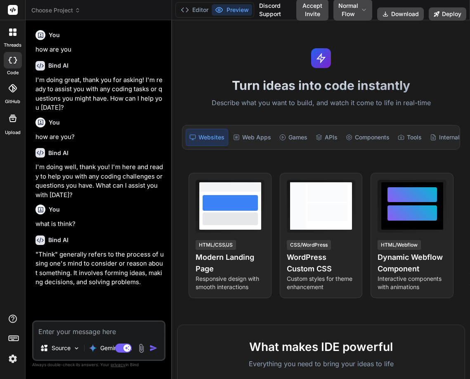
click at [9, 358] on img at bounding box center [13, 359] width 14 height 14
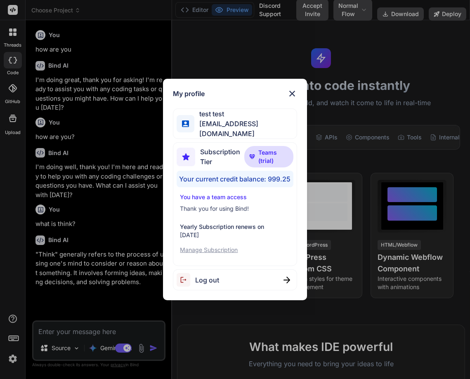
click at [292, 95] on img at bounding box center [292, 94] width 10 height 10
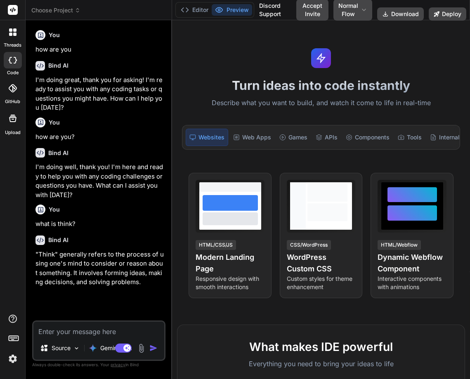
click at [9, 31] on icon at bounding box center [10, 29] width 3 height 3
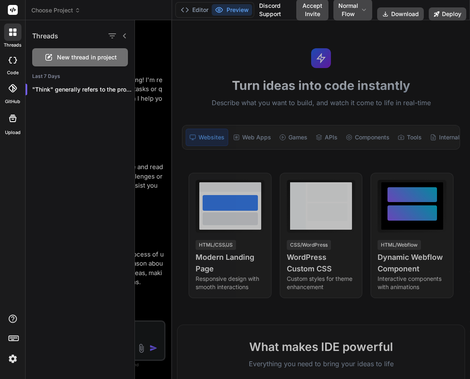
click at [69, 53] on div "New thread in project" at bounding box center [80, 57] width 96 height 18
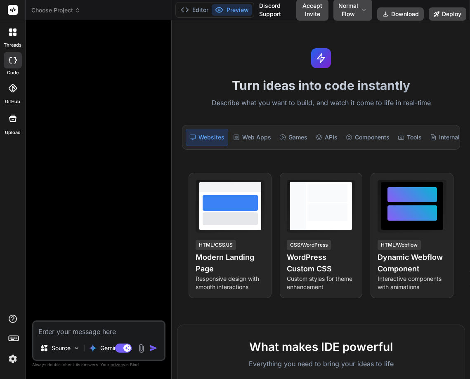
type textarea "x"
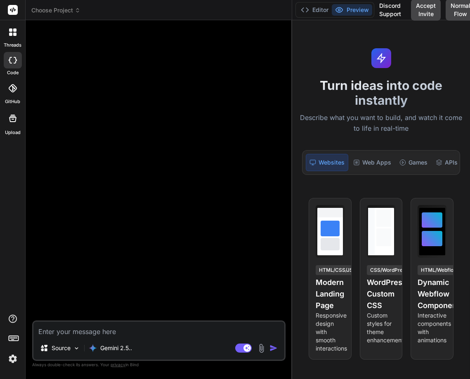
drag, startPoint x: 171, startPoint y: 63, endPoint x: 362, endPoint y: 44, distance: 191.5
click at [362, 44] on div "Choose Project Created with Pixso. Bind AI Web Search Created with Pixso. Code …" at bounding box center [248, 189] width 444 height 379
click at [83, 327] on textarea at bounding box center [158, 329] width 251 height 15
type textarea "h"
type textarea "x"
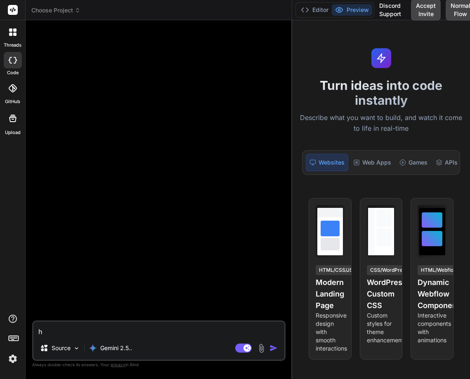
type textarea "he"
type textarea "x"
type textarea "hel"
type textarea "x"
type textarea "hell"
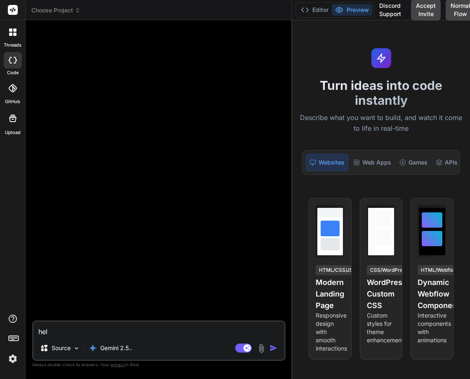
type textarea "x"
type textarea "hello"
type textarea "x"
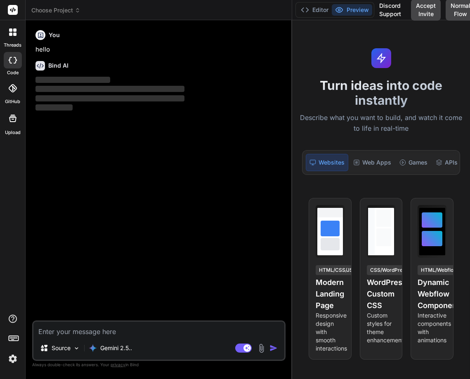
click at [12, 361] on img at bounding box center [13, 359] width 14 height 14
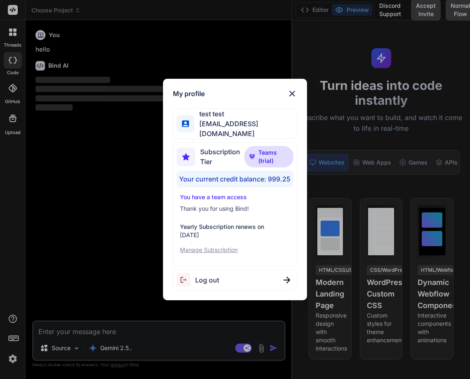
click at [19, 260] on div "My profile test test testtest1@yopmail.com Subscription Tier Teams (trial) Your…" at bounding box center [235, 189] width 470 height 379
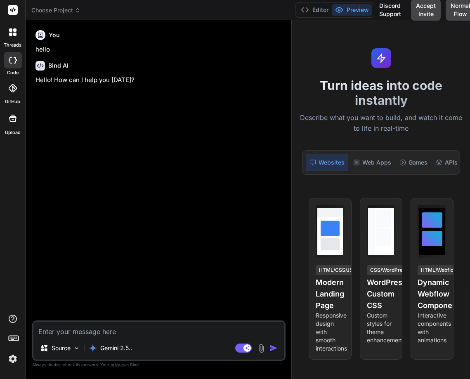
type textarea "x"
click at [16, 355] on img at bounding box center [13, 359] width 14 height 14
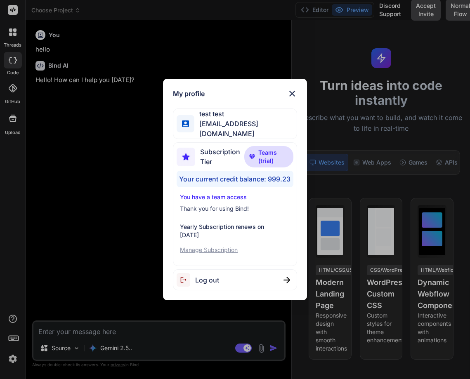
click at [87, 234] on div "My profile test test testtest1@yopmail.com Subscription Tier Teams (trial) Your…" at bounding box center [235, 189] width 470 height 379
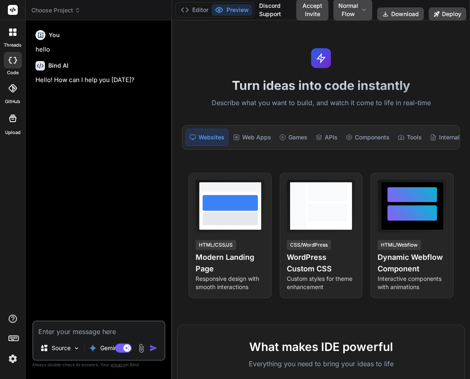
click at [13, 362] on img at bounding box center [13, 359] width 14 height 14
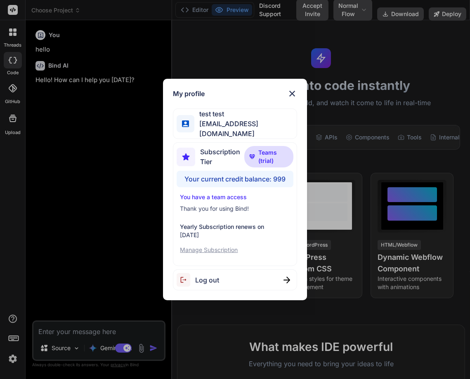
click at [95, 241] on div "My profile test test [EMAIL_ADDRESS][DOMAIN_NAME] Subscription Tier Teams (tria…" at bounding box center [235, 189] width 470 height 379
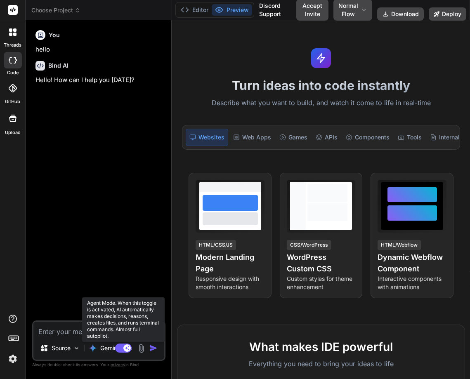
click at [124, 350] on rect at bounding box center [123, 348] width 17 height 9
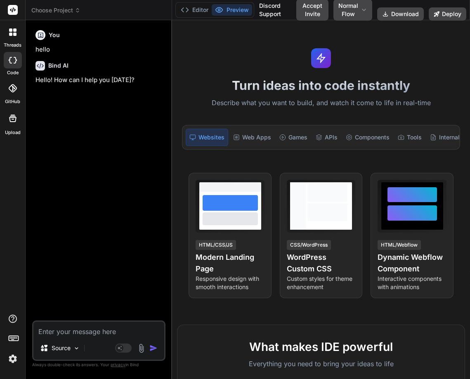
click at [66, 333] on textarea at bounding box center [98, 329] width 131 height 15
type textarea "x"
type textarea "h"
type textarea "x"
type textarea "he"
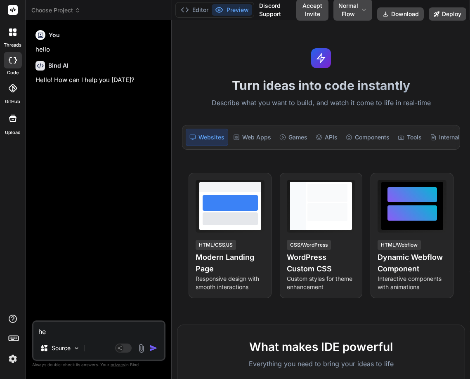
type textarea "x"
type textarea "hel"
type textarea "x"
type textarea "hell"
type textarea "x"
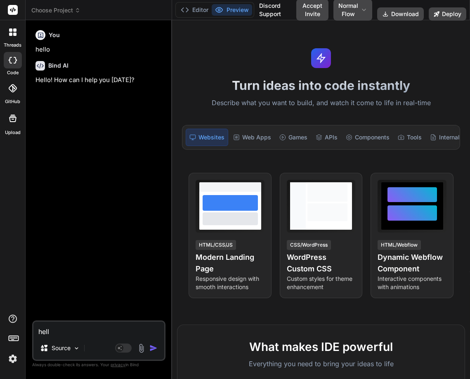
type textarea "hello"
type textarea "x"
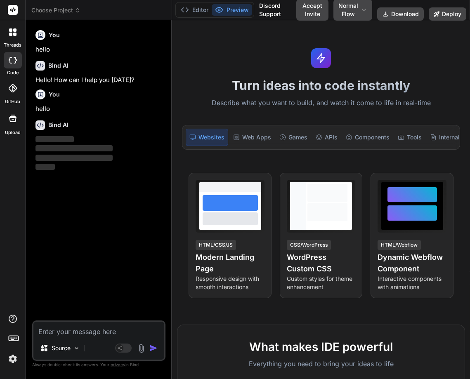
click at [10, 357] on img at bounding box center [13, 359] width 14 height 14
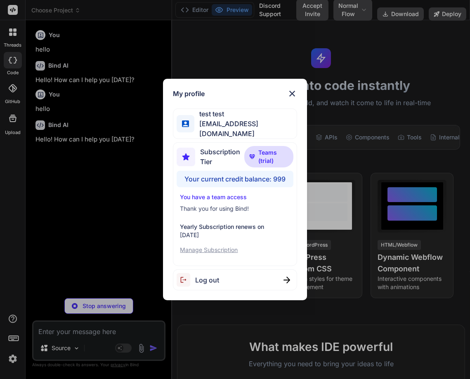
type textarea "x"
click at [104, 182] on div "My profile test test testtest1@yopmail.com Subscription Tier Teams (trial) Your…" at bounding box center [235, 189] width 470 height 379
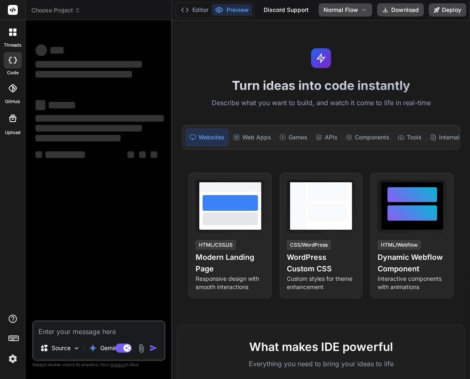
click at [12, 360] on img at bounding box center [13, 359] width 14 height 14
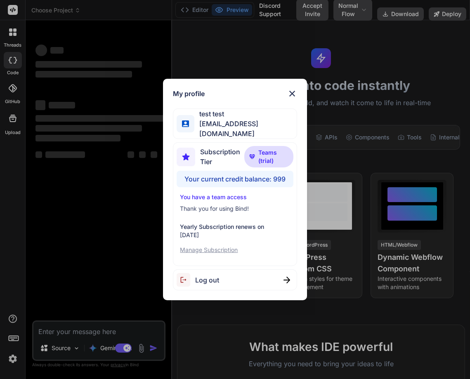
click at [104, 264] on div "My profile test test [EMAIL_ADDRESS][DOMAIN_NAME] Subscription Tier Teams (tria…" at bounding box center [235, 189] width 470 height 379
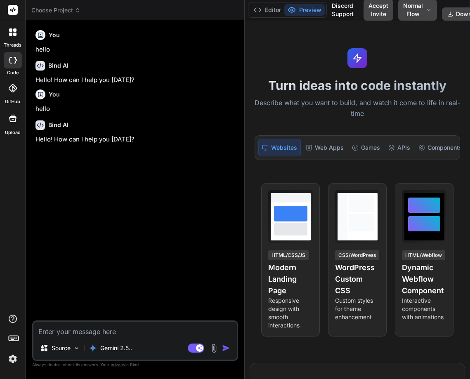
drag, startPoint x: 172, startPoint y: 256, endPoint x: 286, endPoint y: 262, distance: 114.0
click at [245, 262] on div "Bind AI Web Search Created with Pixso. Code Generator You hello Bind AI Hello! …" at bounding box center [135, 199] width 219 height 359
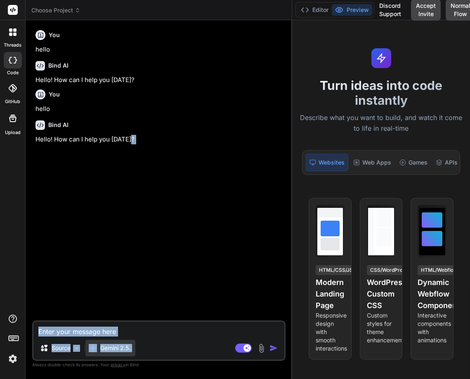
drag, startPoint x: 286, startPoint y: 262, endPoint x: 102, endPoint y: 353, distance: 204.6
click at [102, 353] on div "You hello Bind AI Hello! How can I help you today? You hello Bind AI Hello! How…" at bounding box center [158, 203] width 253 height 352
click at [102, 353] on div "Gemini 2.5.." at bounding box center [110, 348] width 50 height 17
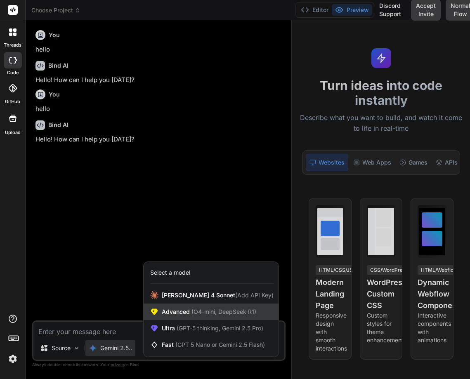
click at [203, 312] on span "(O4-mini, DeepSeek R1)" at bounding box center [223, 311] width 66 height 7
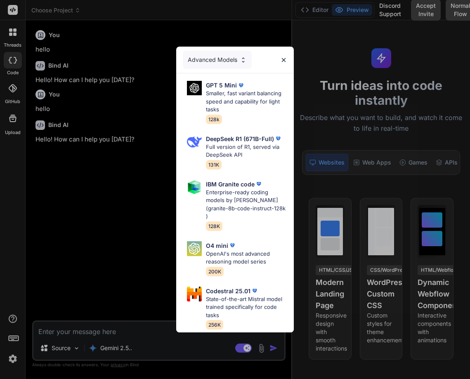
click at [203, 57] on div "Advanced Models" at bounding box center [217, 60] width 69 height 18
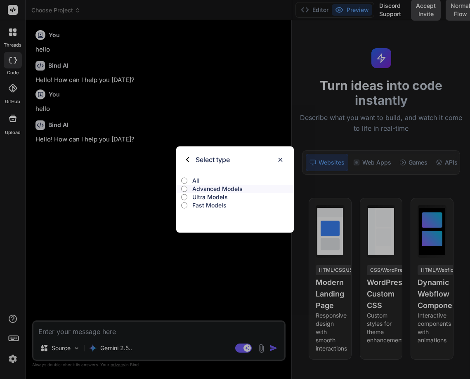
click at [211, 196] on p "Ultra Models" at bounding box center [242, 197] width 101 height 8
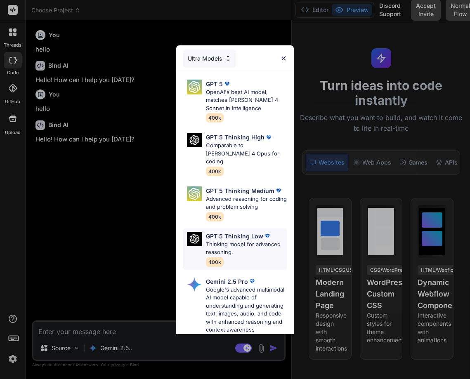
scroll to position [164, 0]
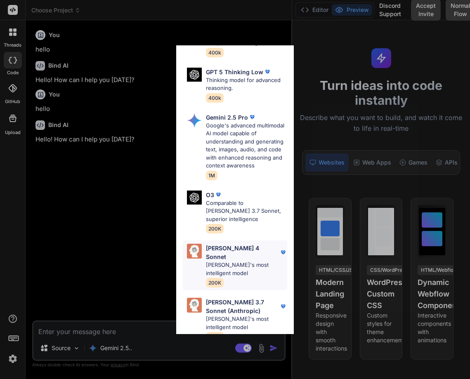
click at [219, 261] on p "Claude's most intelligent model" at bounding box center [246, 269] width 81 height 16
type textarea "x"
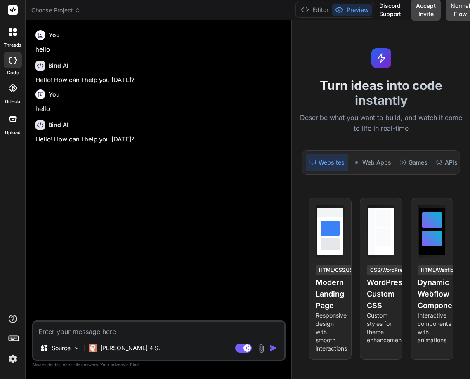
click at [47, 328] on textarea at bounding box center [158, 329] width 251 height 15
type textarea "h"
type textarea "x"
type textarea "he"
type textarea "x"
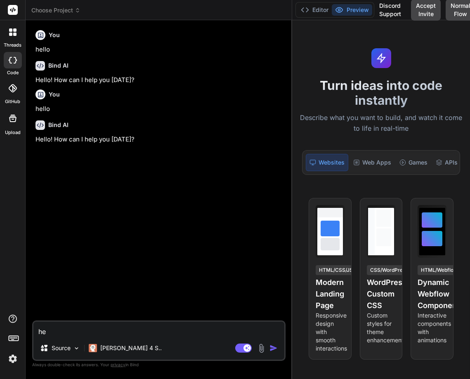
type textarea "hel"
type textarea "x"
type textarea "hell"
type textarea "x"
type textarea "hello"
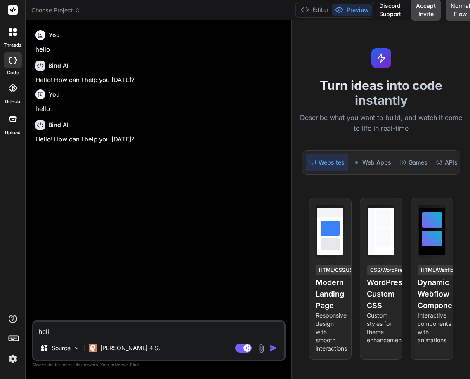
type textarea "x"
type textarea "hello"
type textarea "x"
type textarea "hello h"
type textarea "x"
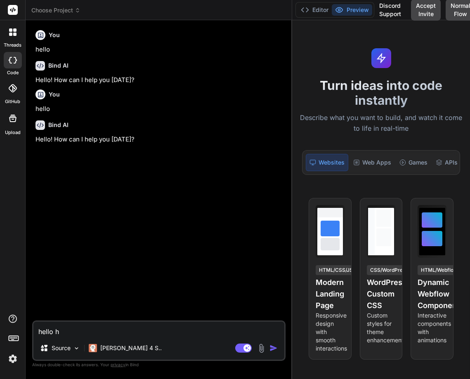
type textarea "hello he"
type textarea "x"
type textarea "hello hel"
type textarea "x"
type textarea "hello hell"
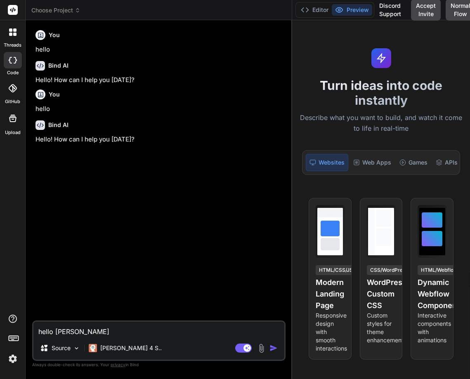
type textarea "x"
type textarea "hello hello"
click at [84, 332] on textarea "hello hello" at bounding box center [158, 329] width 251 height 15
type textarea "x"
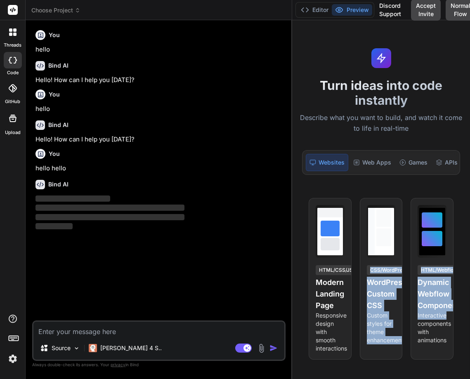
drag, startPoint x: 381, startPoint y: 270, endPoint x: 491, endPoint y: 325, distance: 123.1
click at [470, 325] on html "threads code GitHub Upload Choose Project Created with Pixso. Bind AI Web Searc…" at bounding box center [235, 189] width 470 height 379
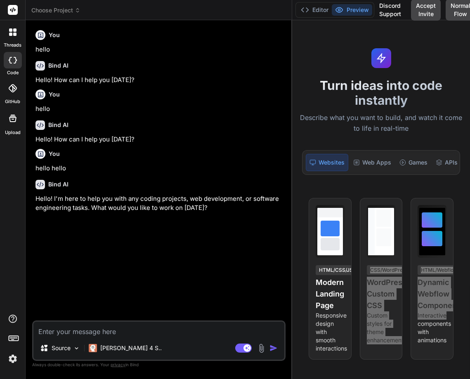
type textarea "x"
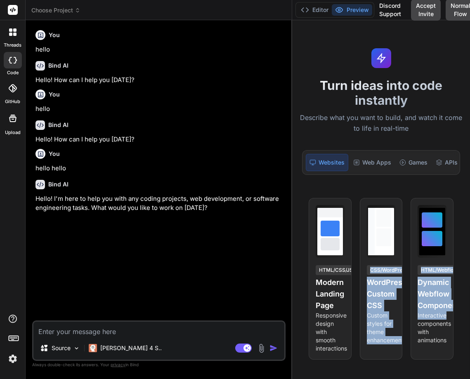
click at [12, 354] on img at bounding box center [13, 359] width 14 height 14
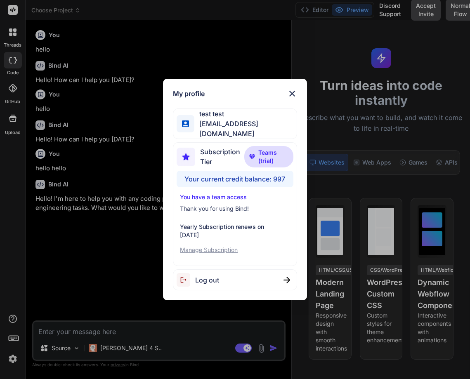
click at [81, 231] on div "My profile test test testtest1@yopmail.com Subscription Tier Teams (trial) Your…" at bounding box center [235, 189] width 470 height 379
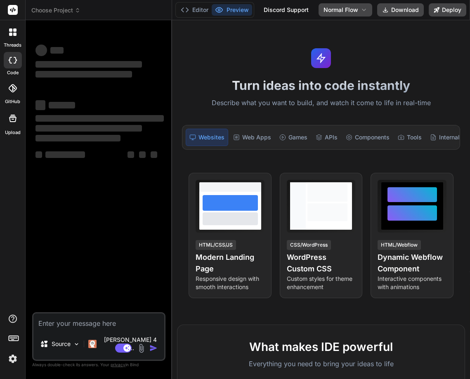
click at [12, 361] on img at bounding box center [13, 359] width 14 height 14
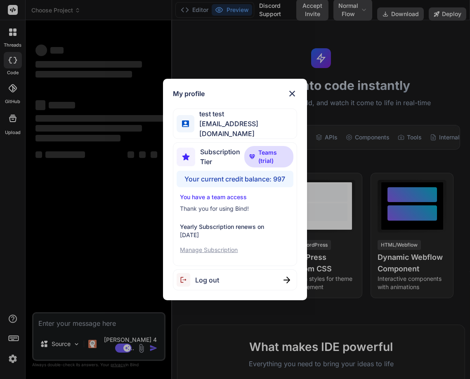
click at [12, 276] on div "My profile test test [EMAIL_ADDRESS][DOMAIN_NAME] Subscription Tier Teams (tria…" at bounding box center [235, 189] width 470 height 379
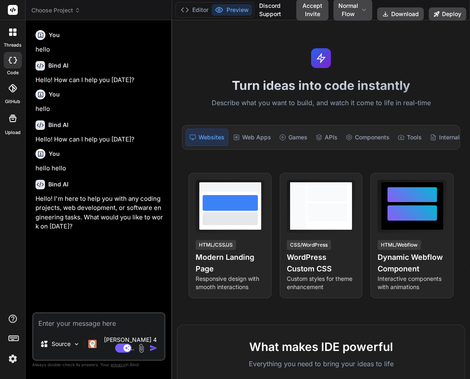
type textarea "x"
click at [14, 359] on img at bounding box center [13, 359] width 14 height 14
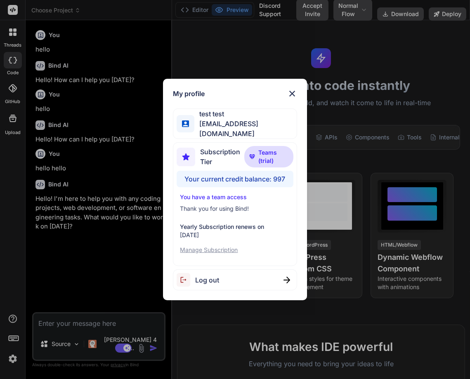
click at [79, 275] on div "My profile test test [EMAIL_ADDRESS][DOMAIN_NAME] Subscription Tier Teams (tria…" at bounding box center [235, 189] width 470 height 379
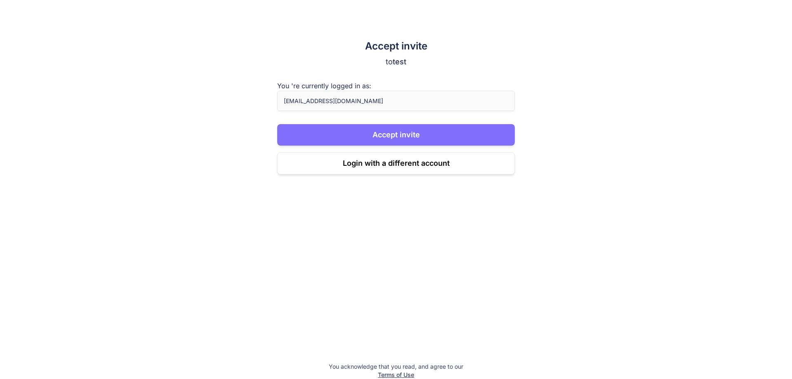
click at [337, 134] on button "Accept invite" at bounding box center [396, 134] width 238 height 21
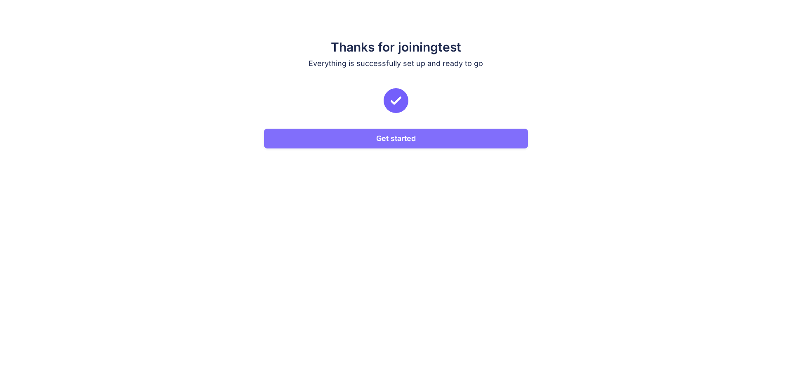
click at [355, 142] on button "Get started" at bounding box center [396, 139] width 264 height 20
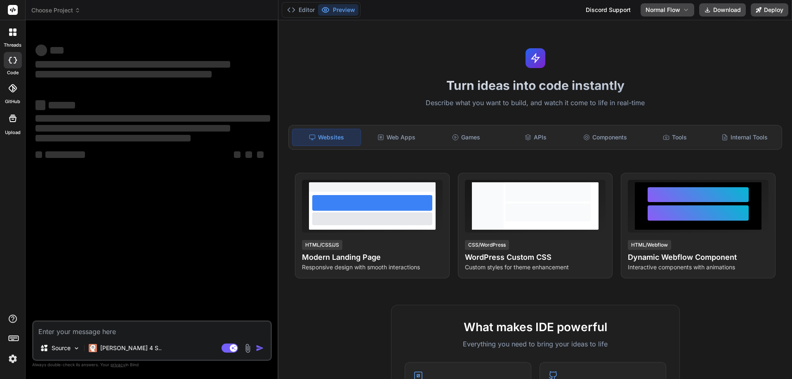
type textarea "x"
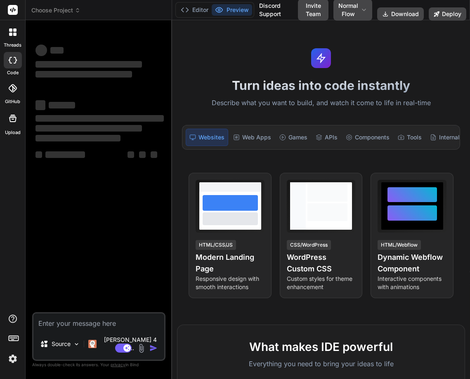
click at [13, 356] on img at bounding box center [13, 359] width 14 height 14
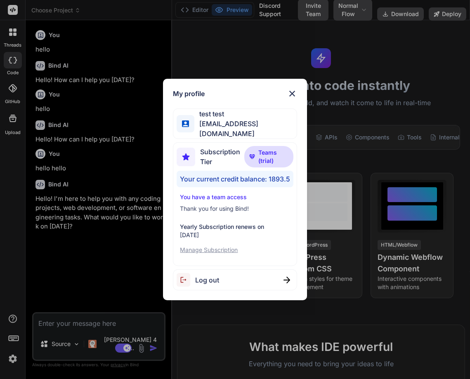
click at [295, 93] on img at bounding box center [292, 94] width 10 height 10
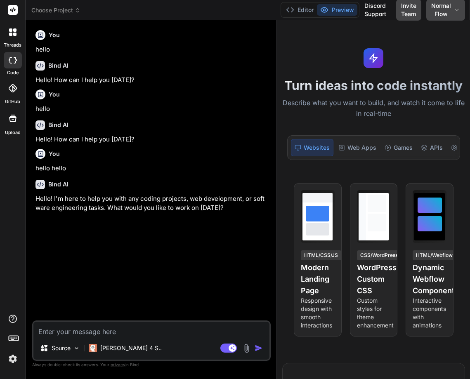
drag, startPoint x: 172, startPoint y: 240, endPoint x: 295, endPoint y: 250, distance: 123.8
click at [295, 250] on div "Choose Project Created with Pixso. Bind AI Web Search Created with Pixso. Code …" at bounding box center [248, 189] width 444 height 379
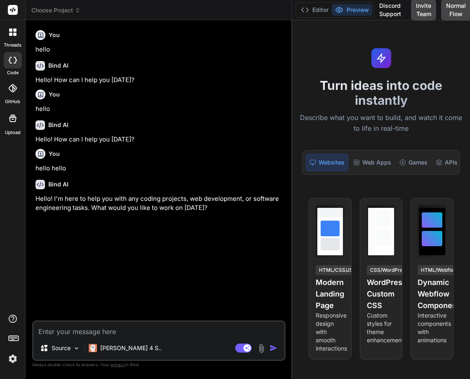
click at [15, 357] on img at bounding box center [13, 359] width 14 height 14
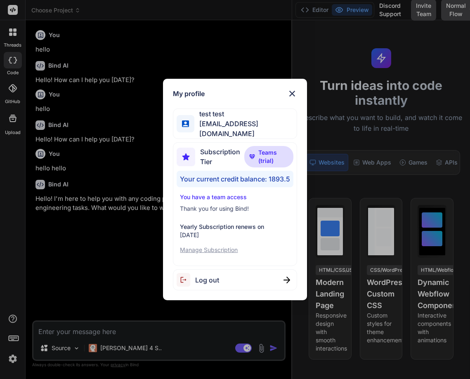
click at [82, 284] on div "My profile test test testtest1@yopmail.com Subscription Tier Teams (trial) Your…" at bounding box center [235, 189] width 470 height 379
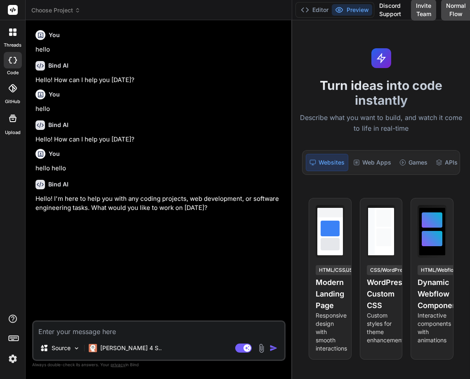
click at [72, 334] on textarea at bounding box center [158, 329] width 251 height 15
type textarea "hello"
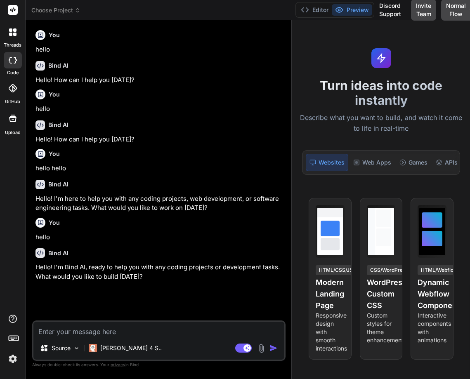
click at [17, 357] on img at bounding box center [13, 359] width 14 height 14
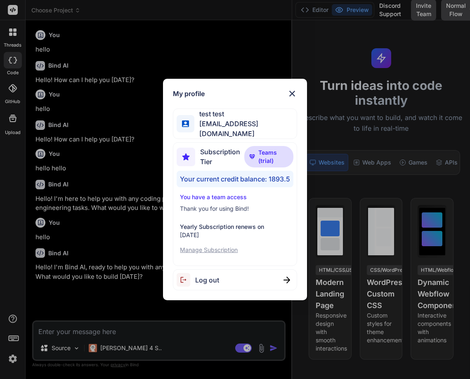
click at [24, 234] on div "My profile test test testtest1@yopmail.com Subscription Tier Teams (trial) Your…" at bounding box center [235, 189] width 470 height 379
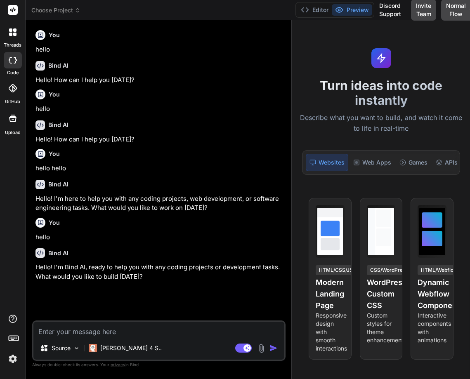
click at [11, 359] on img at bounding box center [13, 359] width 14 height 14
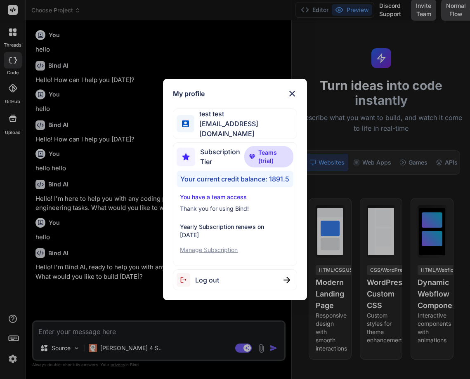
click at [37, 238] on div "My profile test test testtest1@yopmail.com Subscription Tier Teams (trial) Your…" at bounding box center [235, 189] width 470 height 379
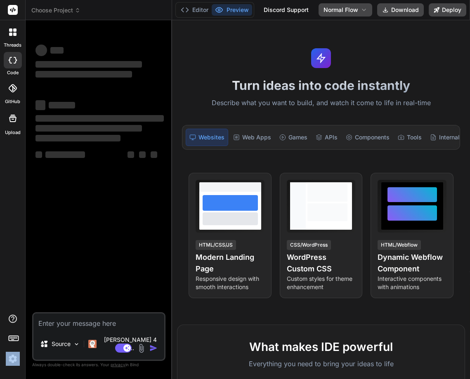
drag, startPoint x: 21, startPoint y: 169, endPoint x: 2, endPoint y: 332, distance: 164.4
click at [2, 332] on div "threads code GitHub Upload" at bounding box center [13, 189] width 26 height 379
click at [10, 358] on img at bounding box center [13, 359] width 14 height 14
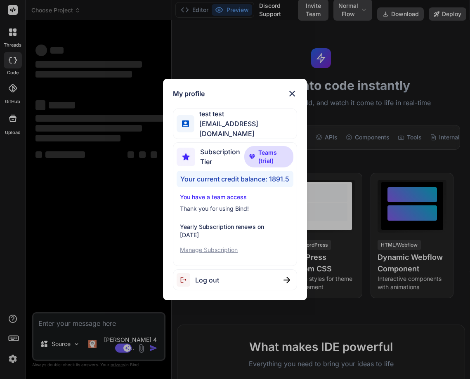
click at [317, 181] on div "My profile test test testtest1@yopmail.com Subscription Tier Teams (trial) Your…" at bounding box center [235, 189] width 470 height 379
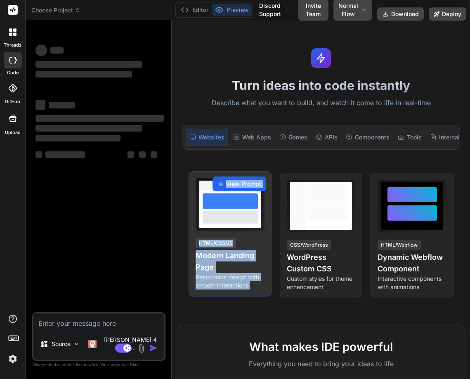
drag, startPoint x: 317, startPoint y: 181, endPoint x: 214, endPoint y: 197, distance: 104.4
click at [214, 197] on div "View Prompt HTML/CSS/JS Modern Landing Page Responsive design with smooth inter…" at bounding box center [321, 235] width 265 height 125
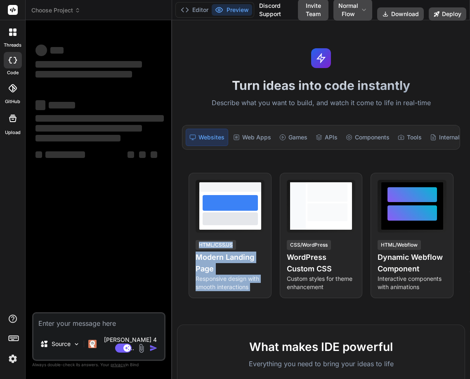
click at [179, 174] on div "Turn ideas into code instantly Describe what you want to build, and watch it co…" at bounding box center [321, 199] width 298 height 359
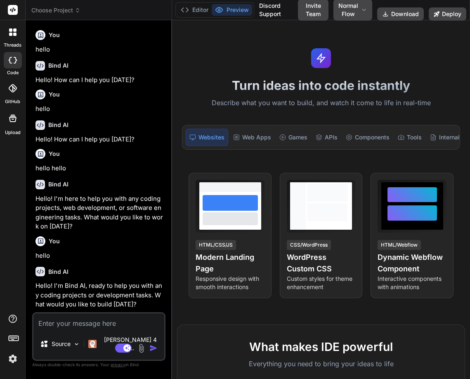
click at [10, 356] on img at bounding box center [13, 359] width 14 height 14
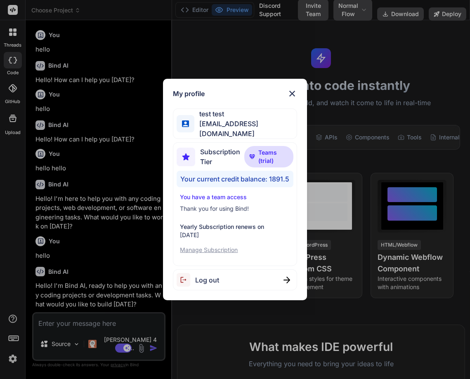
click at [0, 251] on div "My profile test test testtest1@yopmail.com Subscription Tier Teams (trial) Your…" at bounding box center [235, 189] width 470 height 379
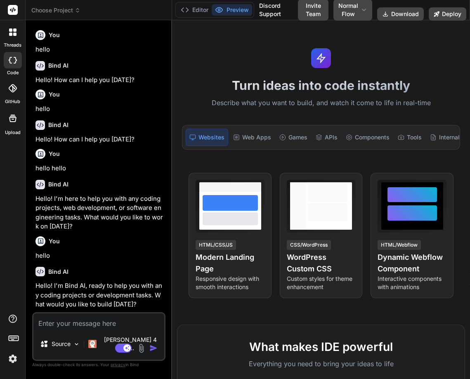
click at [47, 328] on textarea at bounding box center [98, 321] width 131 height 15
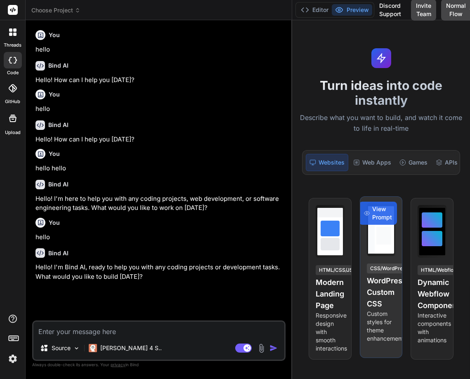
drag, startPoint x: 172, startPoint y: 242, endPoint x: 367, endPoint y: 255, distance: 196.0
click at [367, 255] on div "Choose Project Created with Pixso. Bind AI Web Search Created with Pixso. Code …" at bounding box center [248, 189] width 444 height 379
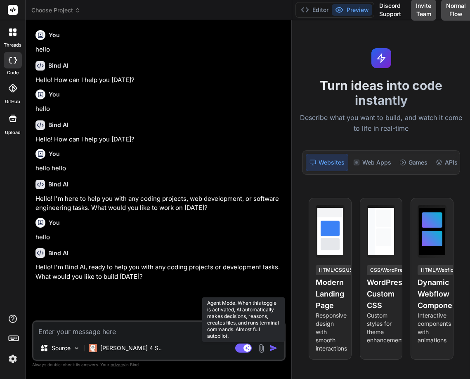
click at [246, 347] on rect at bounding box center [246, 347] width 7 height 7
type textarea "x"
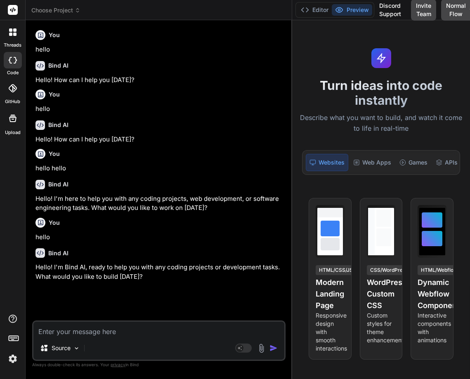
click at [126, 331] on textarea at bounding box center [158, 329] width 251 height 15
type textarea "h"
type textarea "x"
type textarea "he"
type textarea "x"
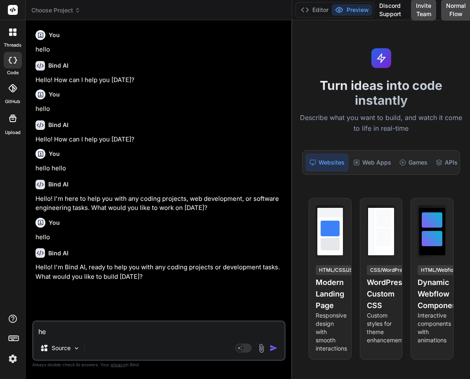
type textarea "hel"
type textarea "x"
type textarea "hell"
type textarea "x"
type textarea "hello"
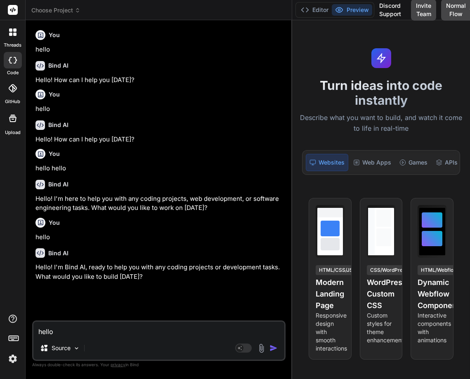
type textarea "x"
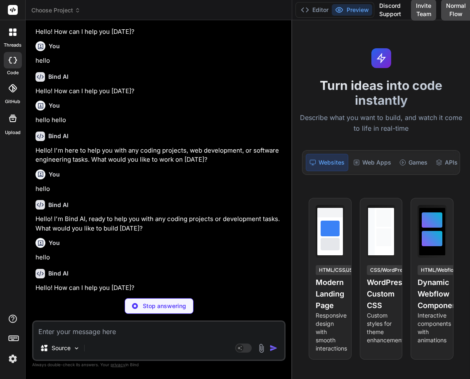
scroll to position [48, 0]
type textarea "x"
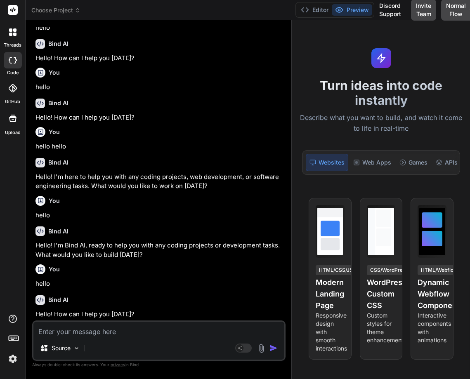
scroll to position [22, 0]
click at [19, 354] on img at bounding box center [13, 359] width 14 height 14
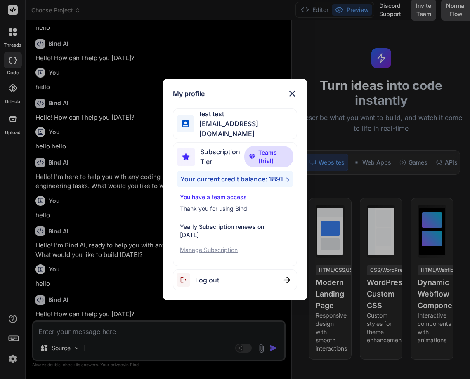
click at [17, 275] on div "My profile test test testtest1@yopmail.com Subscription Tier Teams (trial) Your…" at bounding box center [235, 189] width 470 height 379
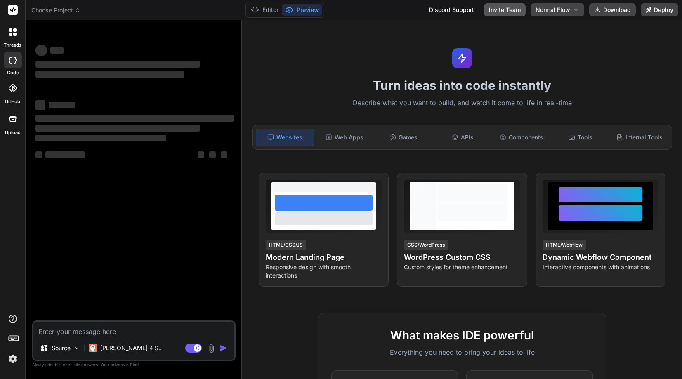
click at [470, 8] on button "Invite Team" at bounding box center [505, 9] width 42 height 13
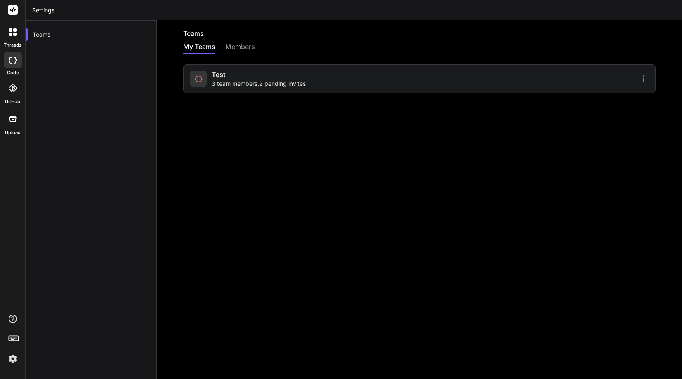
click at [245, 72] on div "test 3 team members , 2 pending invites" at bounding box center [259, 79] width 94 height 18
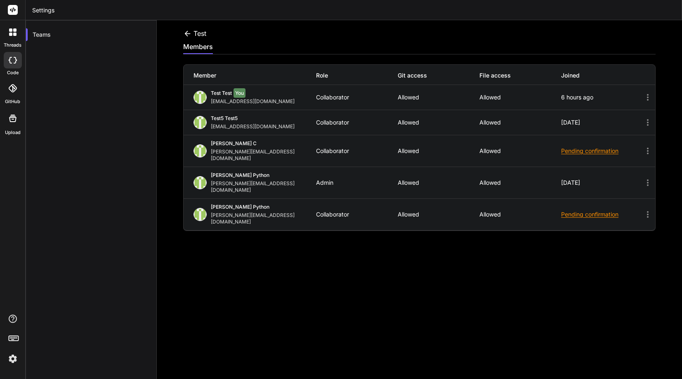
click at [186, 29] on icon at bounding box center [187, 33] width 9 height 9
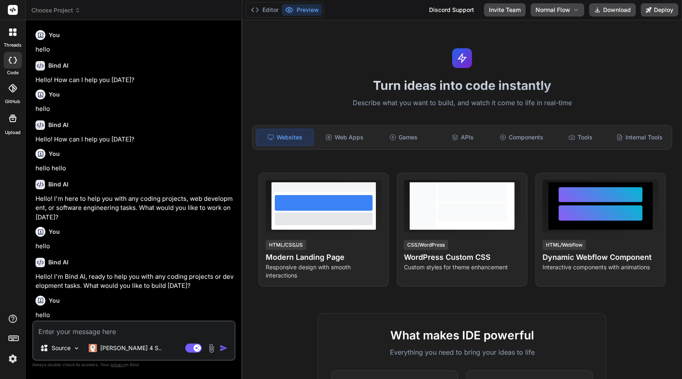
scroll to position [31, 0]
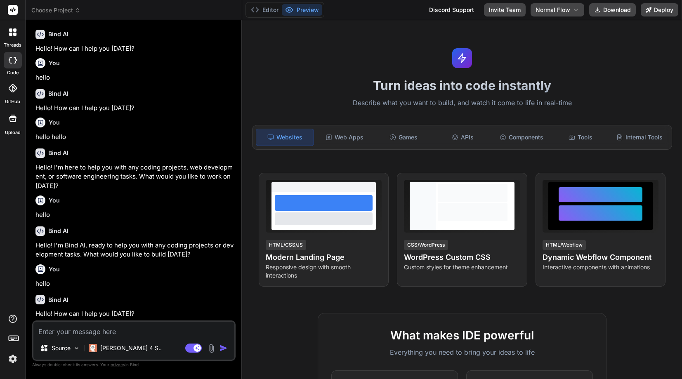
type textarea "x"
